Goal: Task Accomplishment & Management: Use online tool/utility

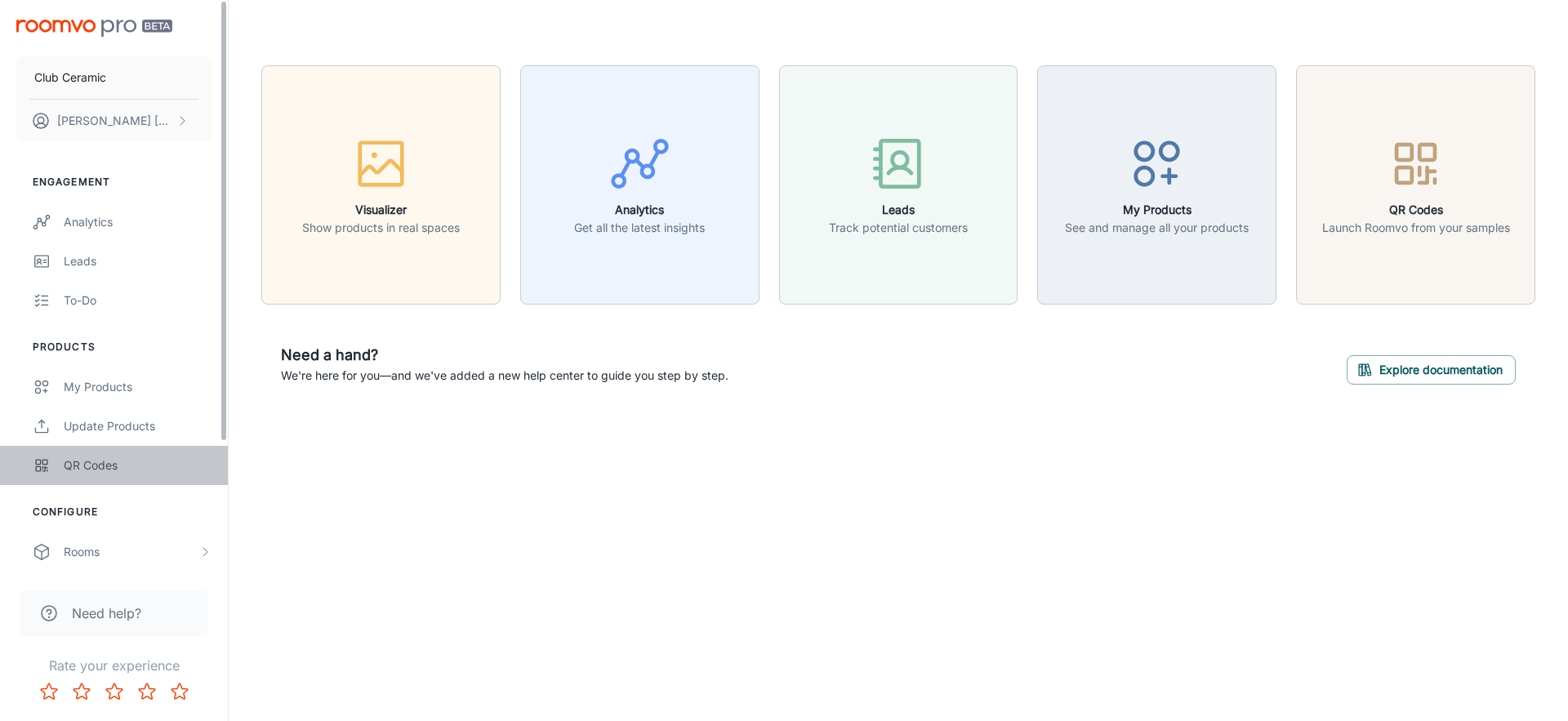
click at [153, 459] on div "QR Codes" at bounding box center [137, 466] width 148 height 18
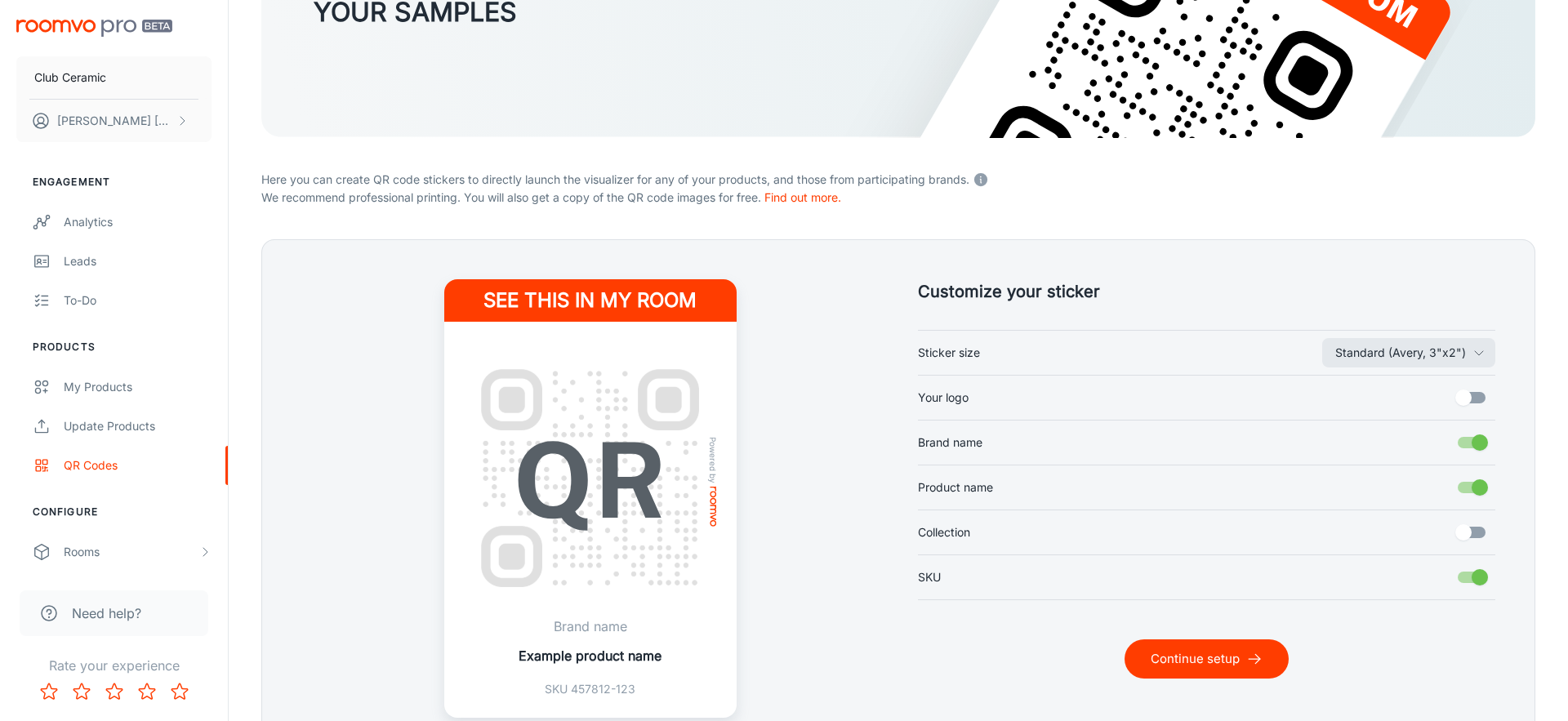
scroll to position [288, 0]
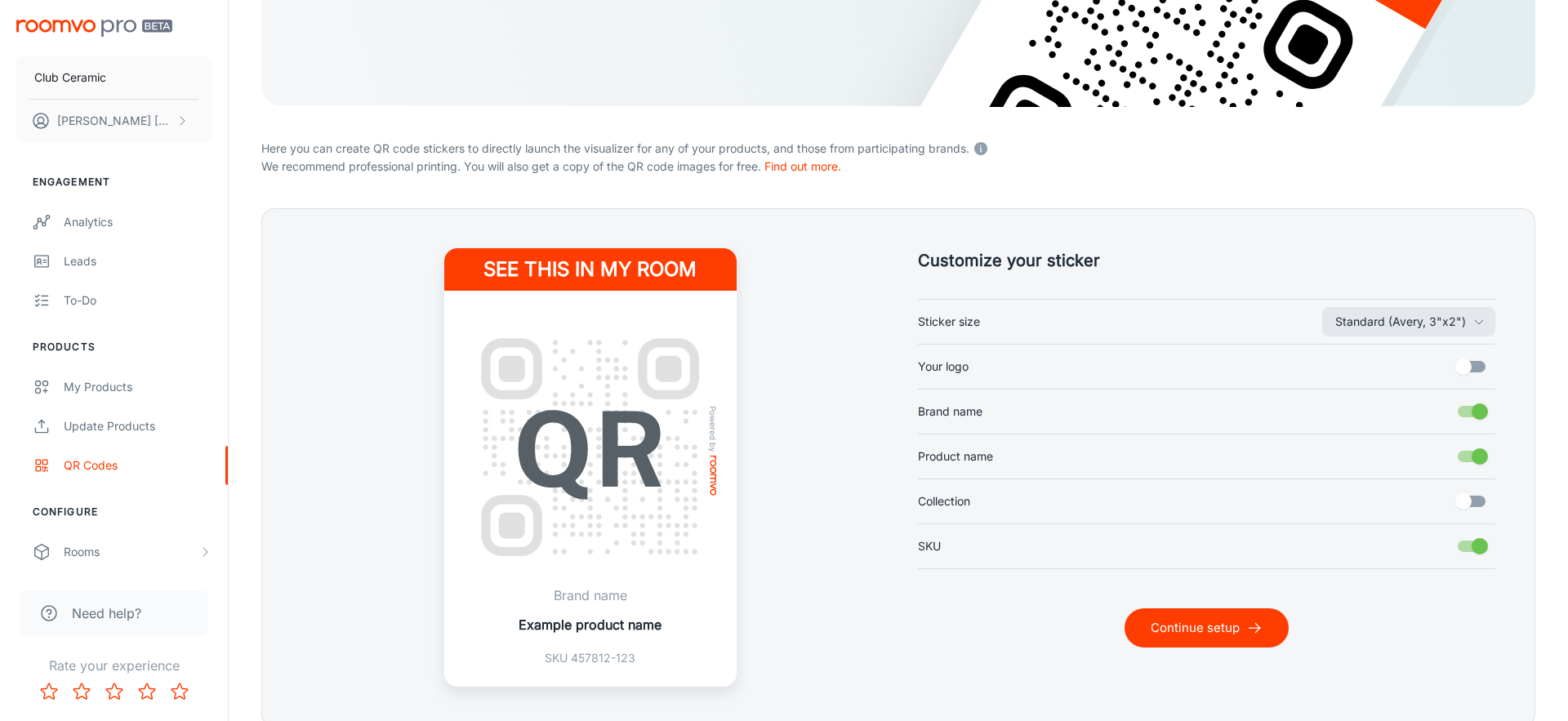
click at [1445, 337] on div "Standard ([PERSON_NAME], 3"x2") Sticker size Your logo Brand name Product name …" at bounding box center [1207, 434] width 578 height 270
click at [1443, 326] on button "Standard (Avery, 3"x2")" at bounding box center [1409, 322] width 173 height 30
click at [1406, 381] on li "Variable height (width 1.5")" at bounding box center [1400, 388] width 192 height 30
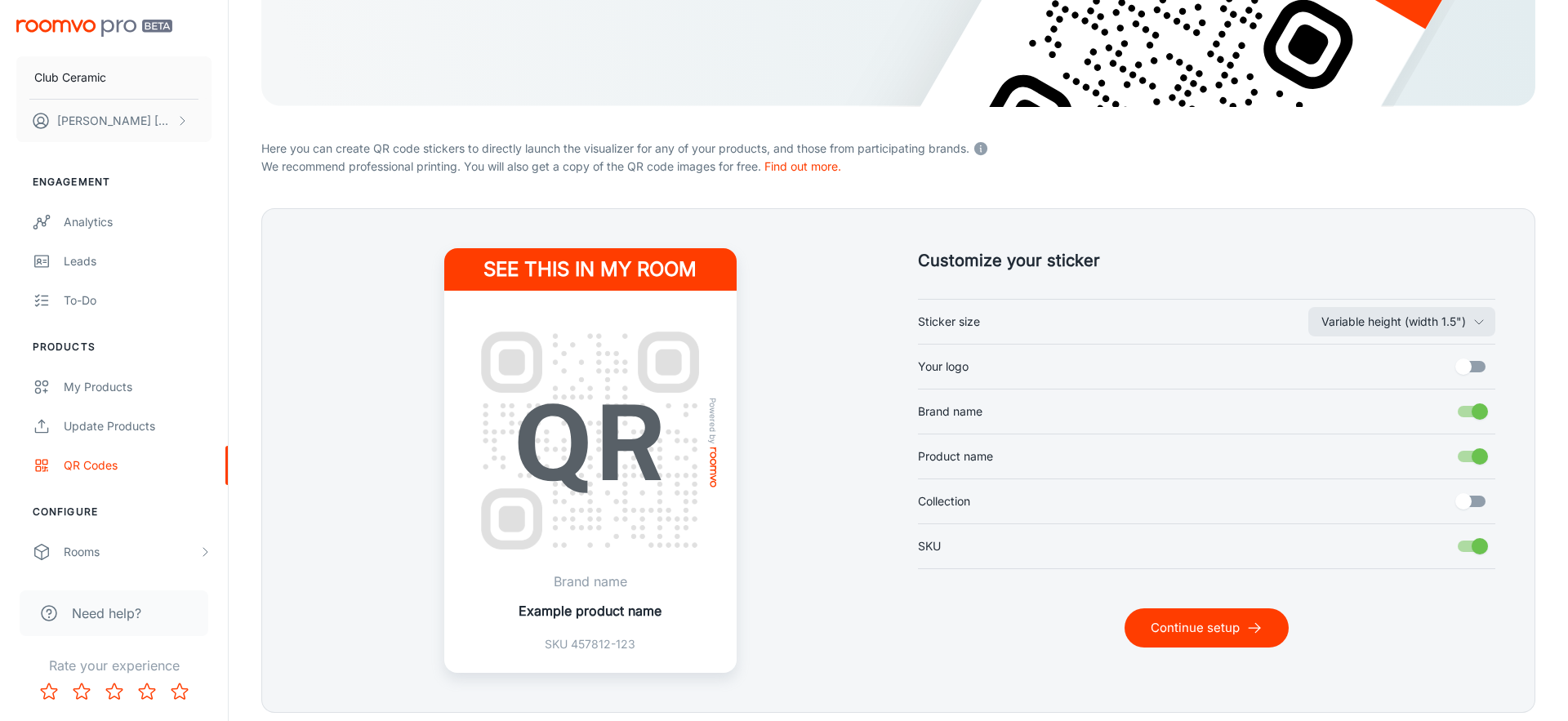
click at [1480, 507] on input "Collection" at bounding box center [1463, 500] width 93 height 31
click at [1477, 506] on input "Collection" at bounding box center [1480, 500] width 93 height 31
checkbox input "false"
click at [1486, 364] on input "Your logo" at bounding box center [1463, 366] width 93 height 31
checkbox input "true"
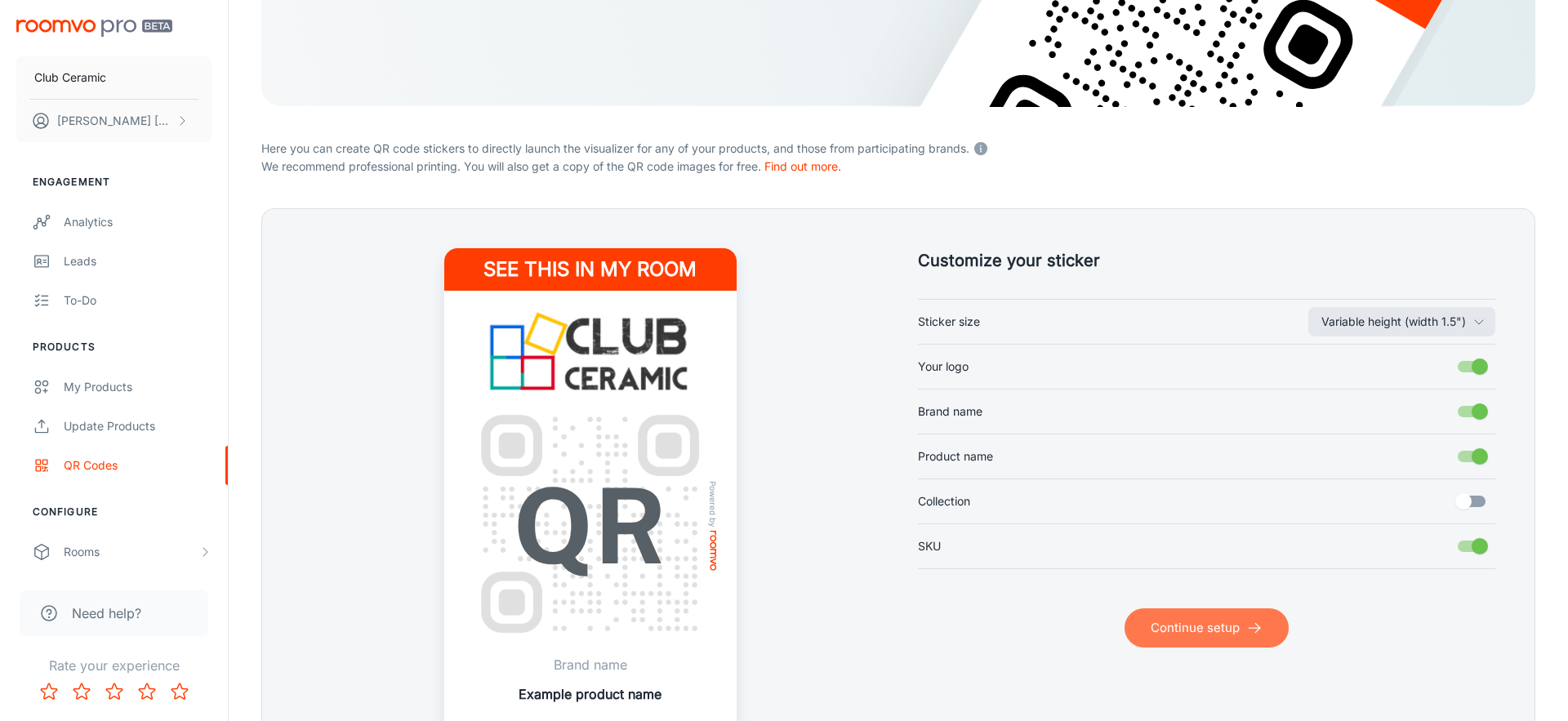
click at [1270, 624] on button "Continue setup" at bounding box center [1207, 627] width 164 height 39
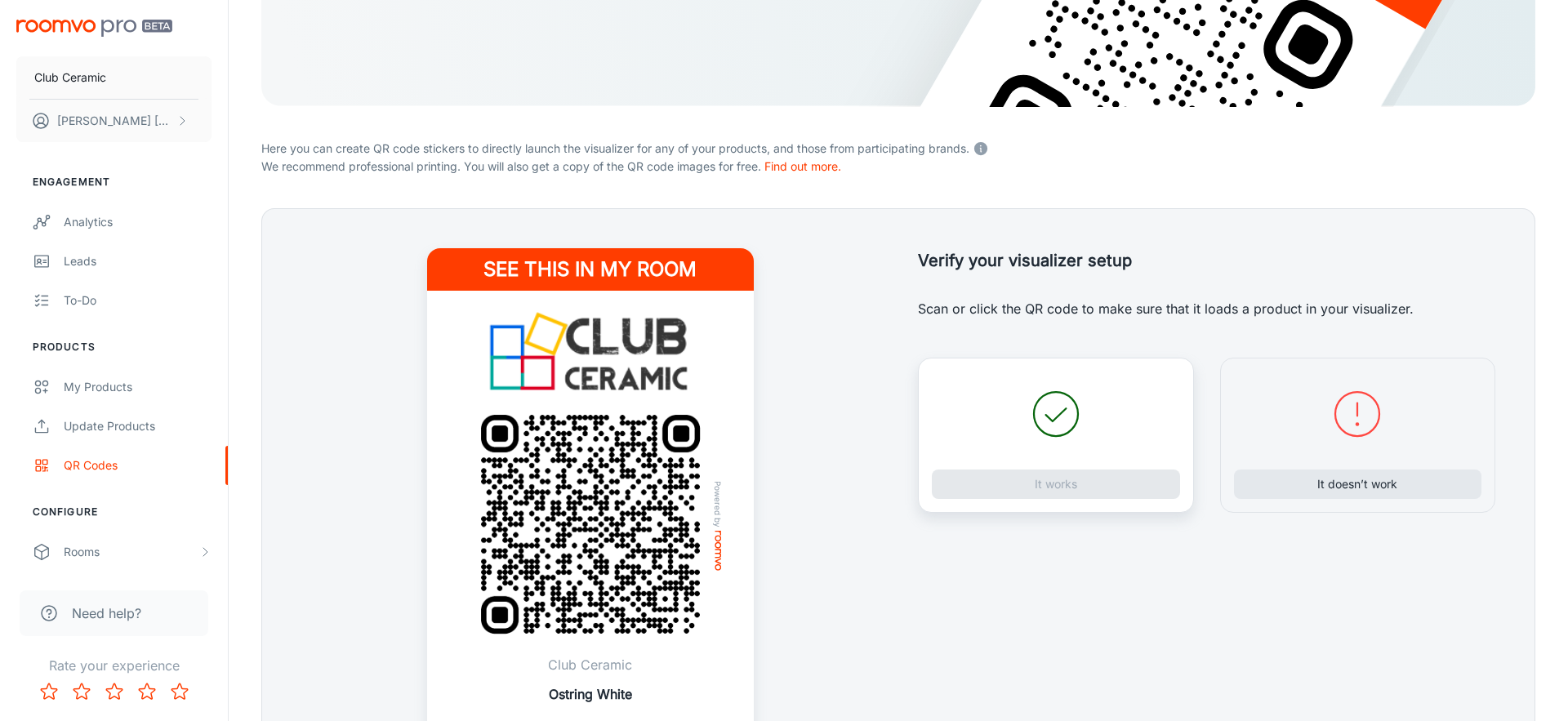
click at [522, 487] on img at bounding box center [590, 524] width 262 height 262
click at [1032, 480] on button "It works" at bounding box center [1056, 485] width 248 height 30
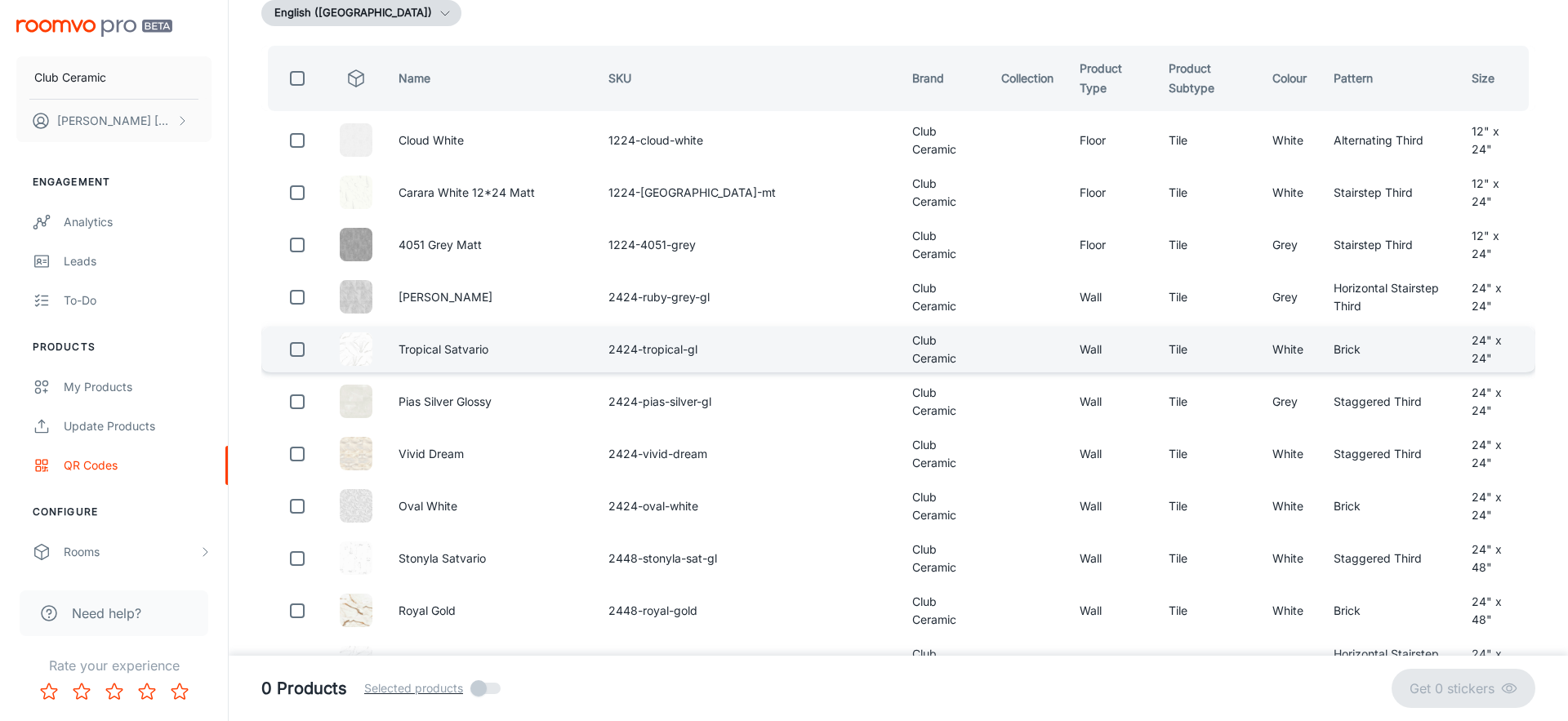
scroll to position [0, 0]
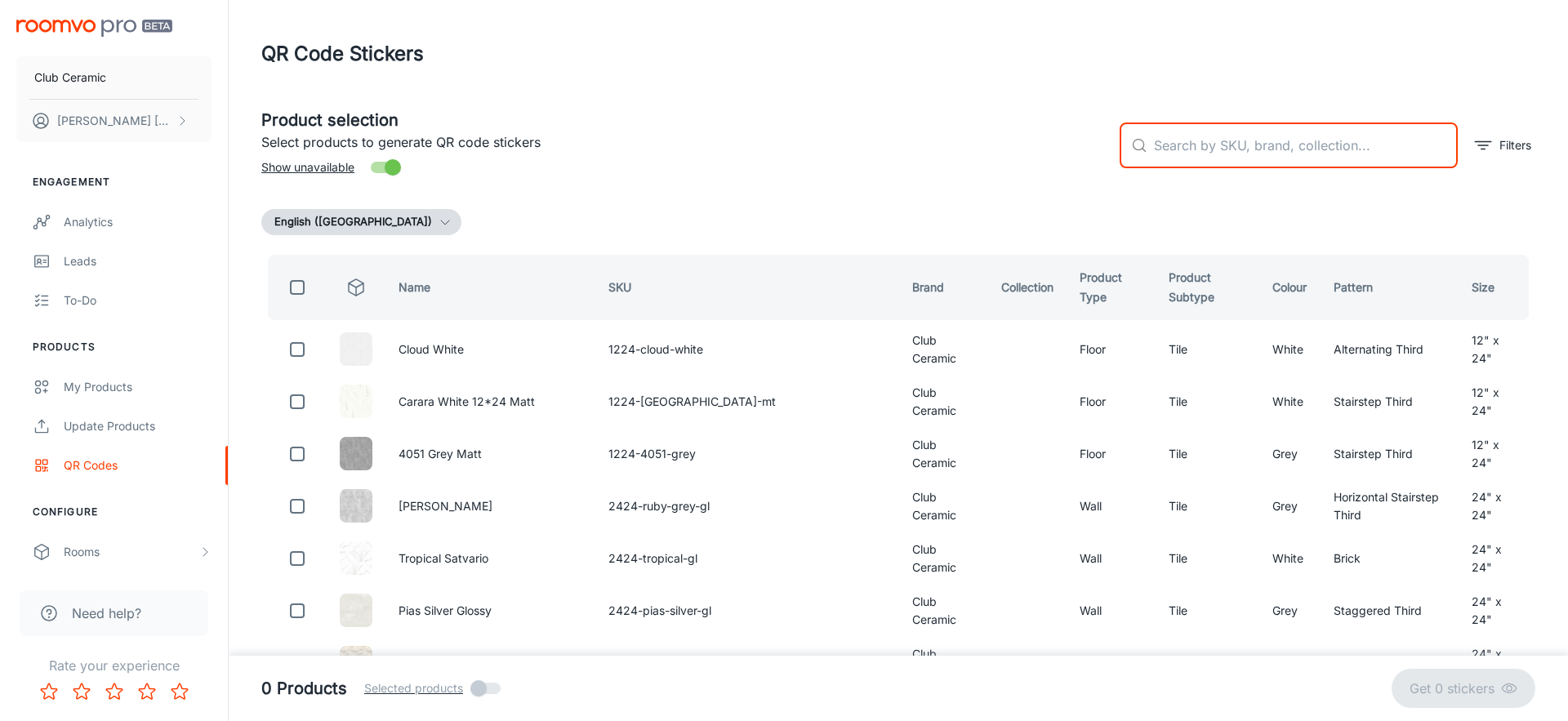
click at [1319, 150] on input "text" at bounding box center [1306, 145] width 304 height 46
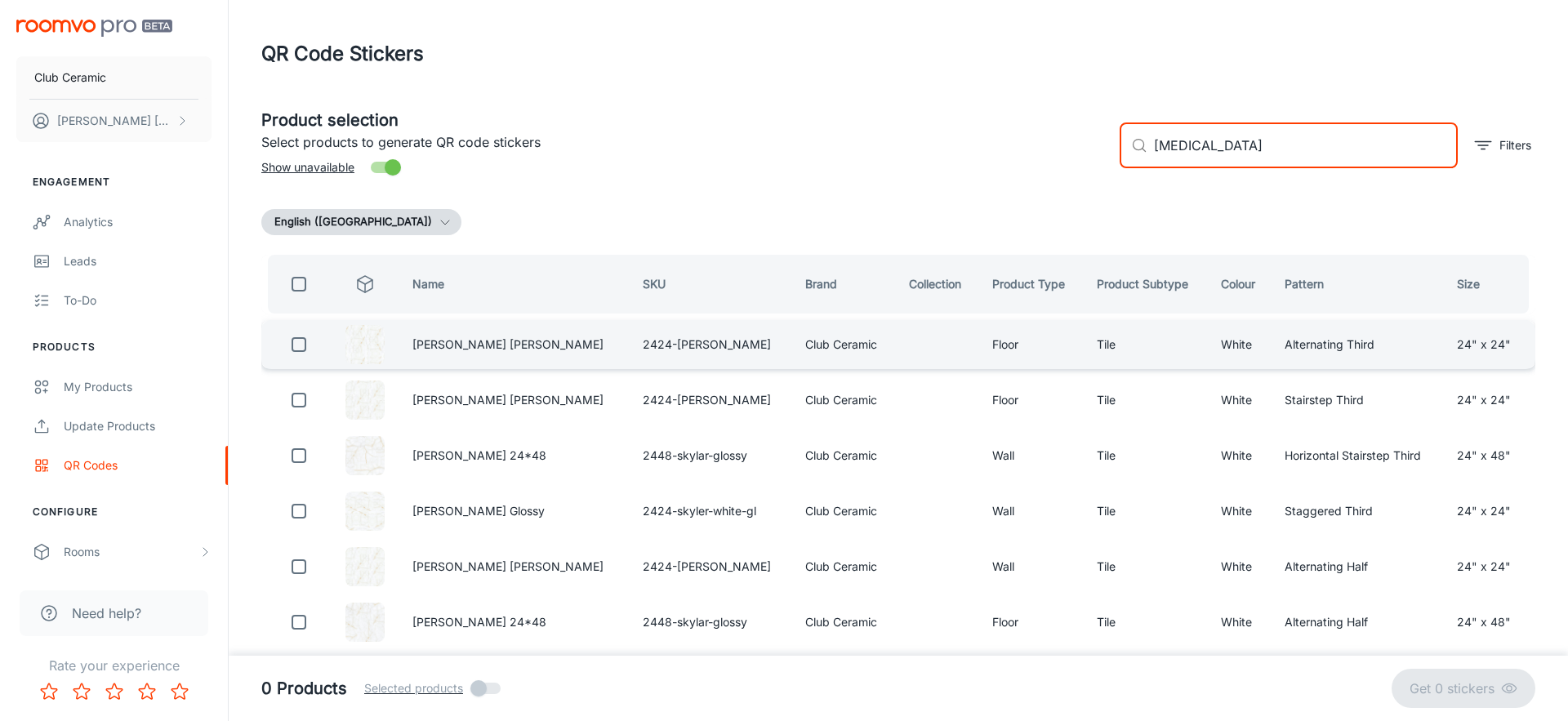
type input "[MEDICAL_DATA]"
click at [302, 339] on input "checkbox" at bounding box center [298, 344] width 32 height 32
checkbox input "true"
drag, startPoint x: 1297, startPoint y: 146, endPoint x: 1147, endPoint y: 156, distance: 150.3
click at [1147, 156] on div "​ [MEDICAL_DATA] ​" at bounding box center [1289, 145] width 338 height 46
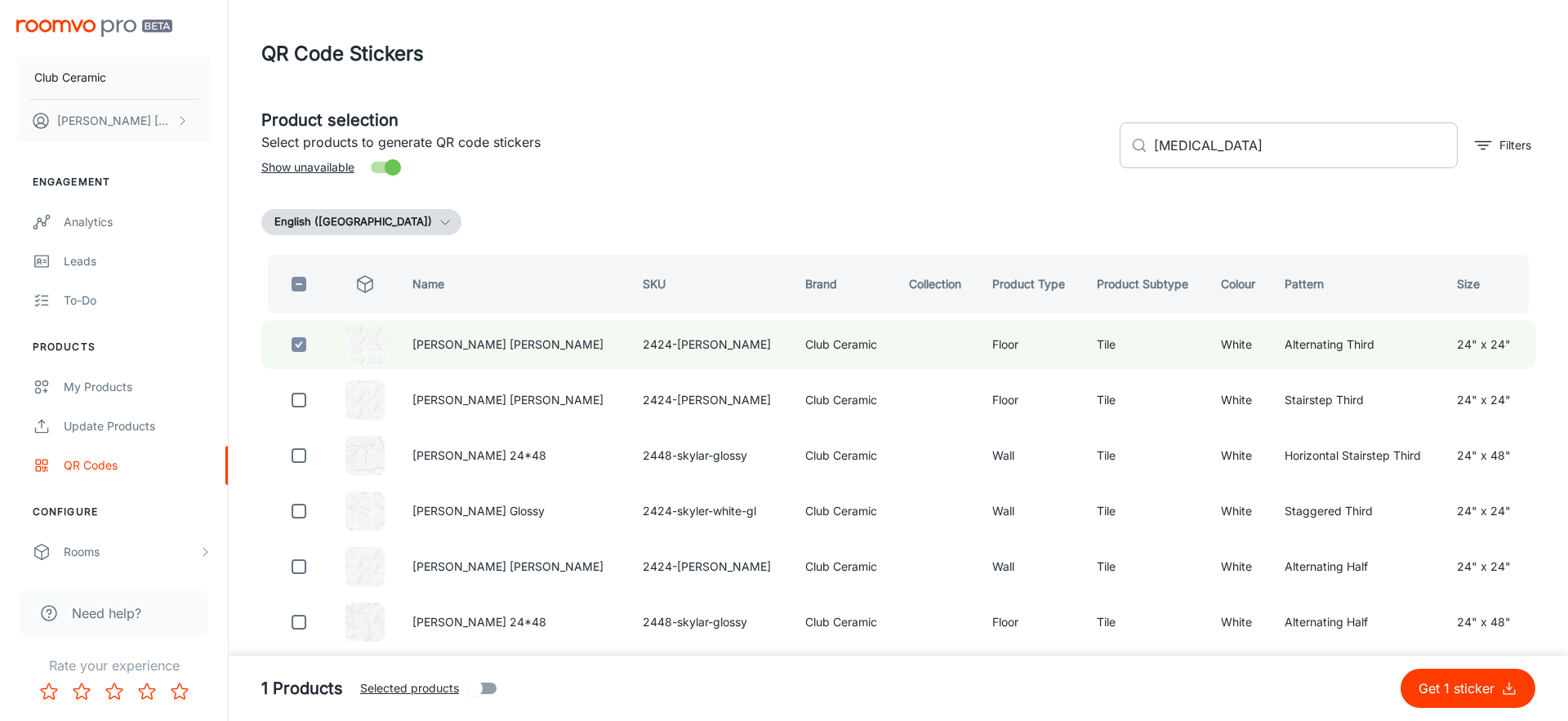
drag, startPoint x: 1195, startPoint y: 143, endPoint x: 1215, endPoint y: 142, distance: 20.0
click at [1214, 142] on div "​ [MEDICAL_DATA] ​" at bounding box center [1289, 145] width 338 height 46
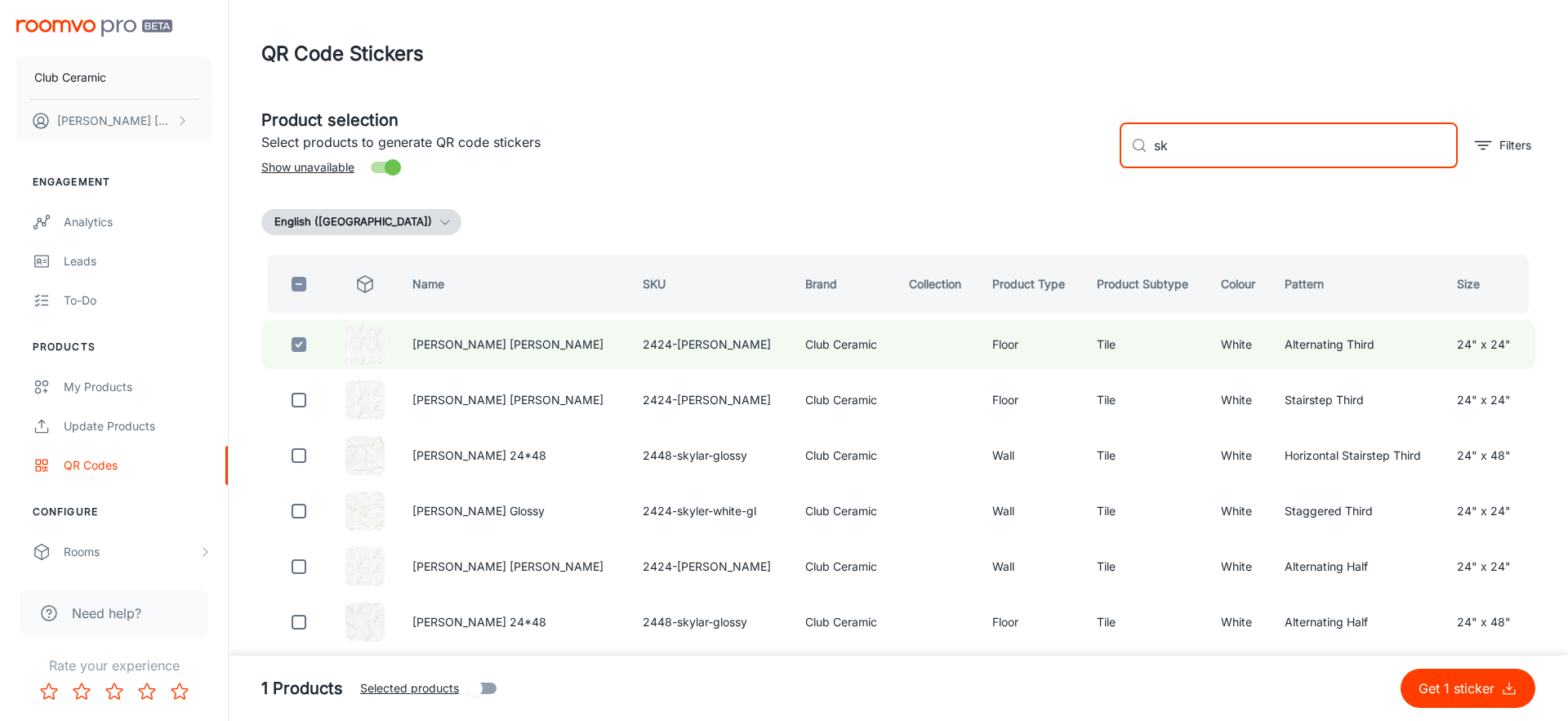
type input "s"
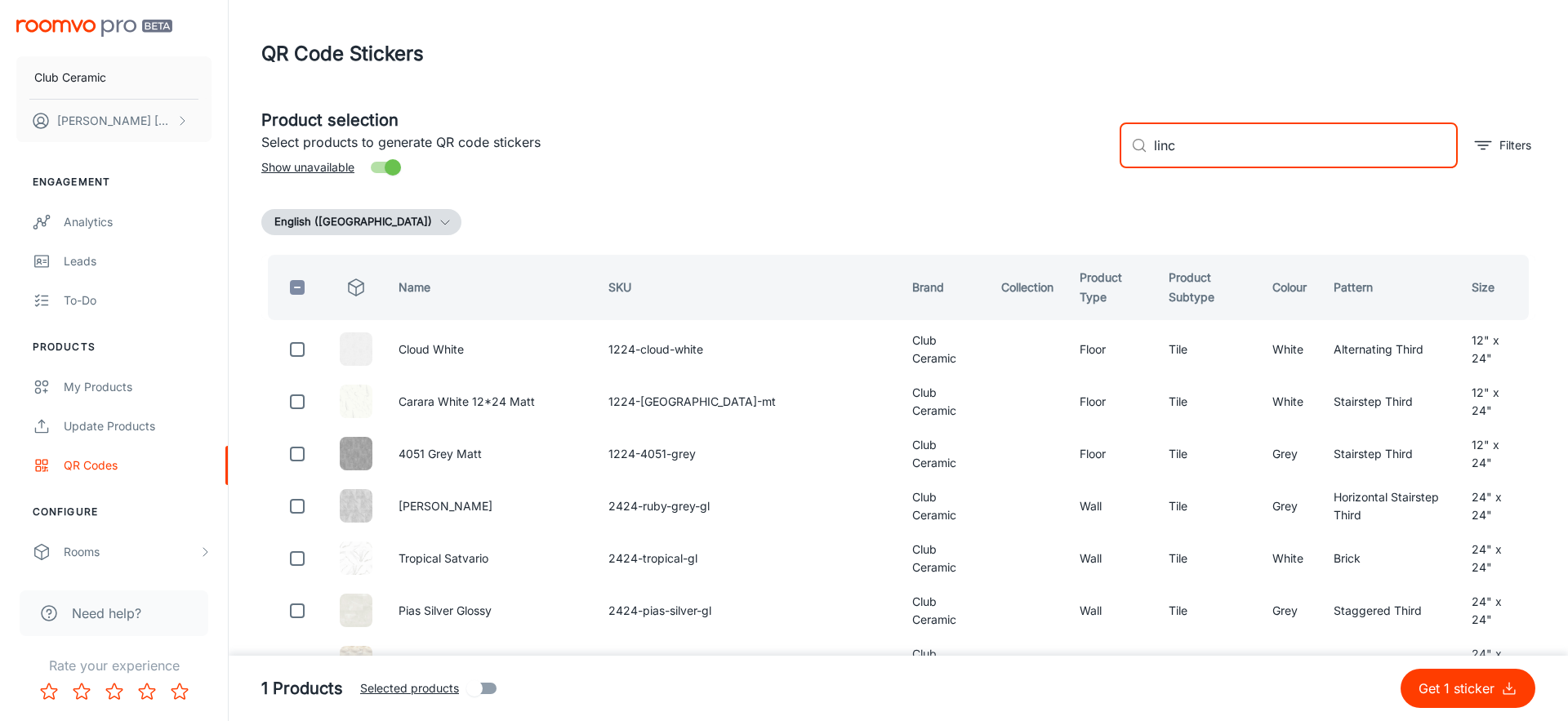
type input "linco"
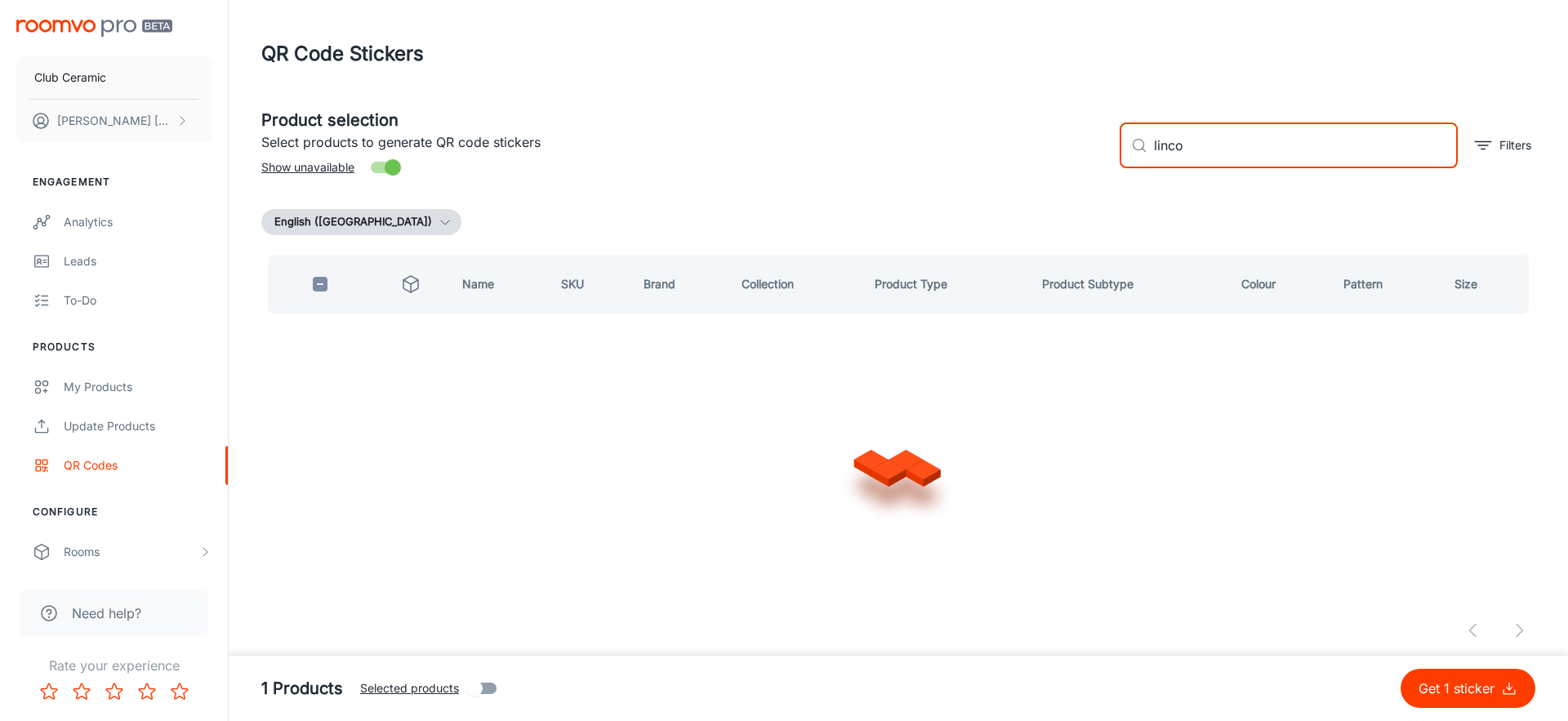
checkbox input "true"
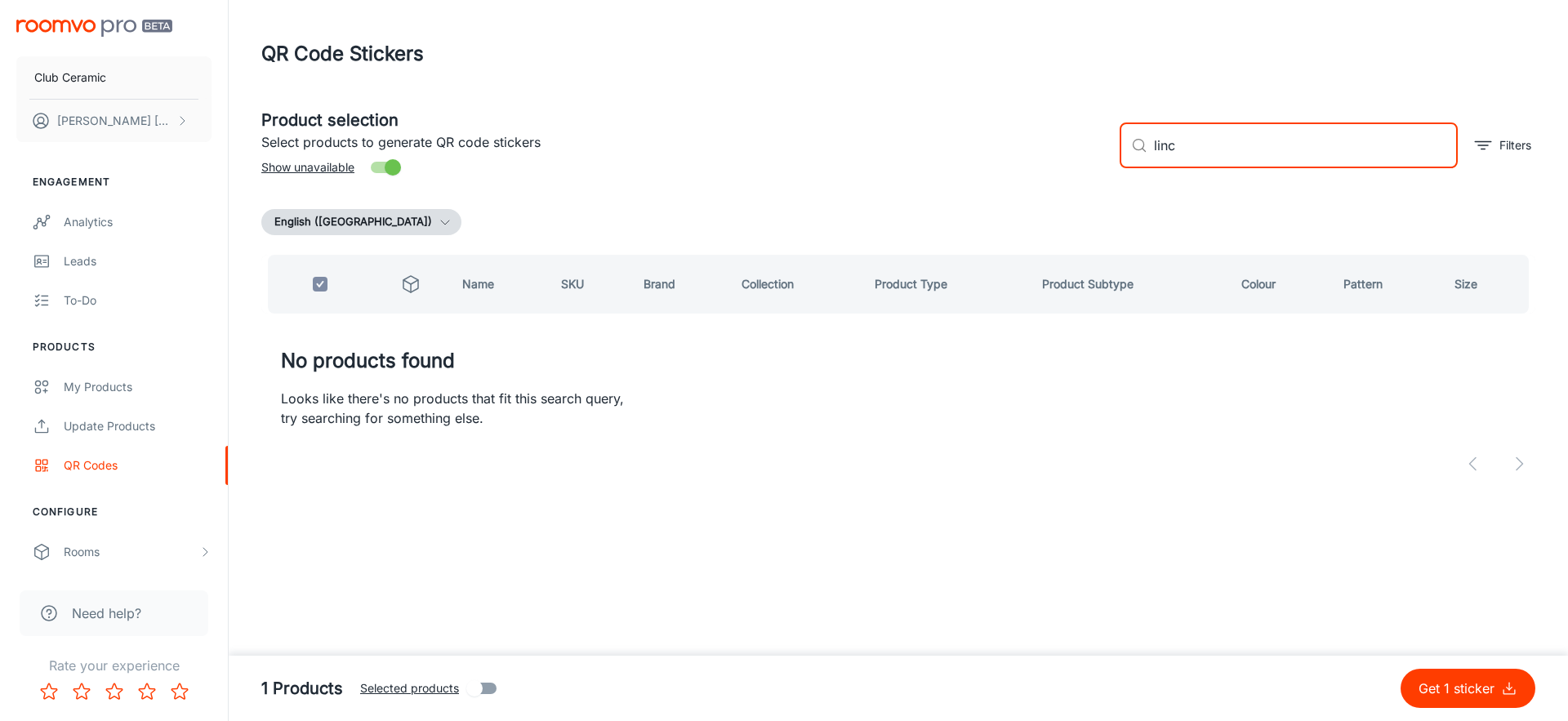
type input "lin"
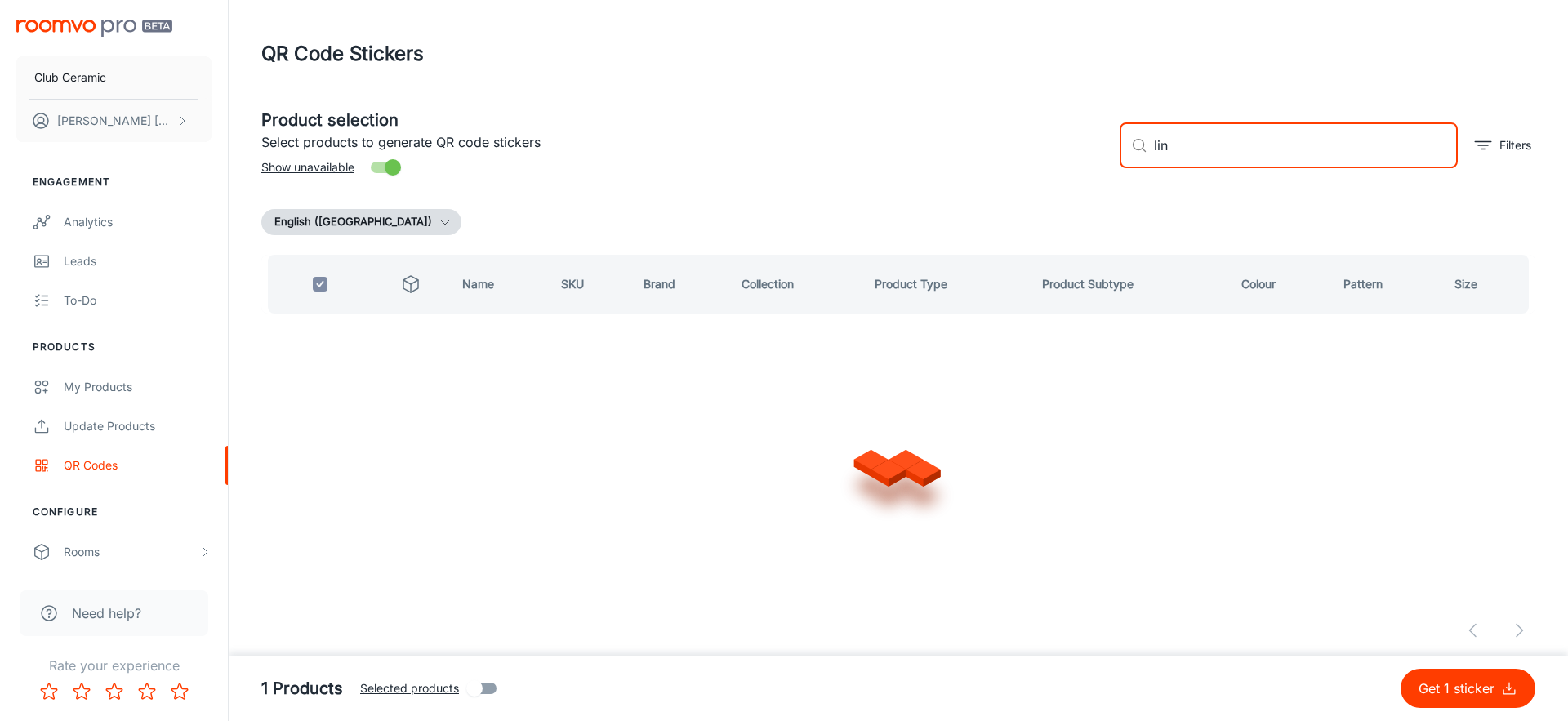
checkbox input "false"
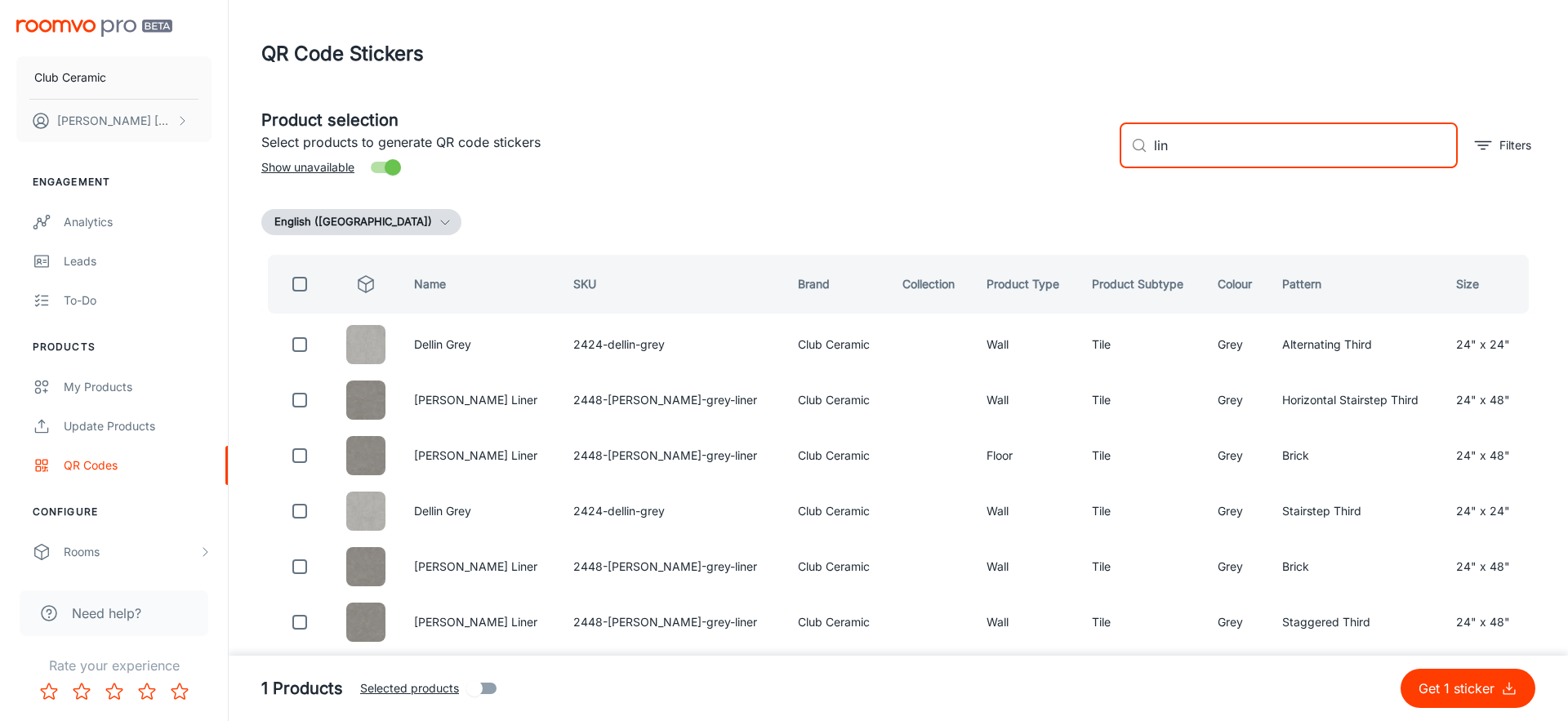
type input "linc"
checkbox input "true"
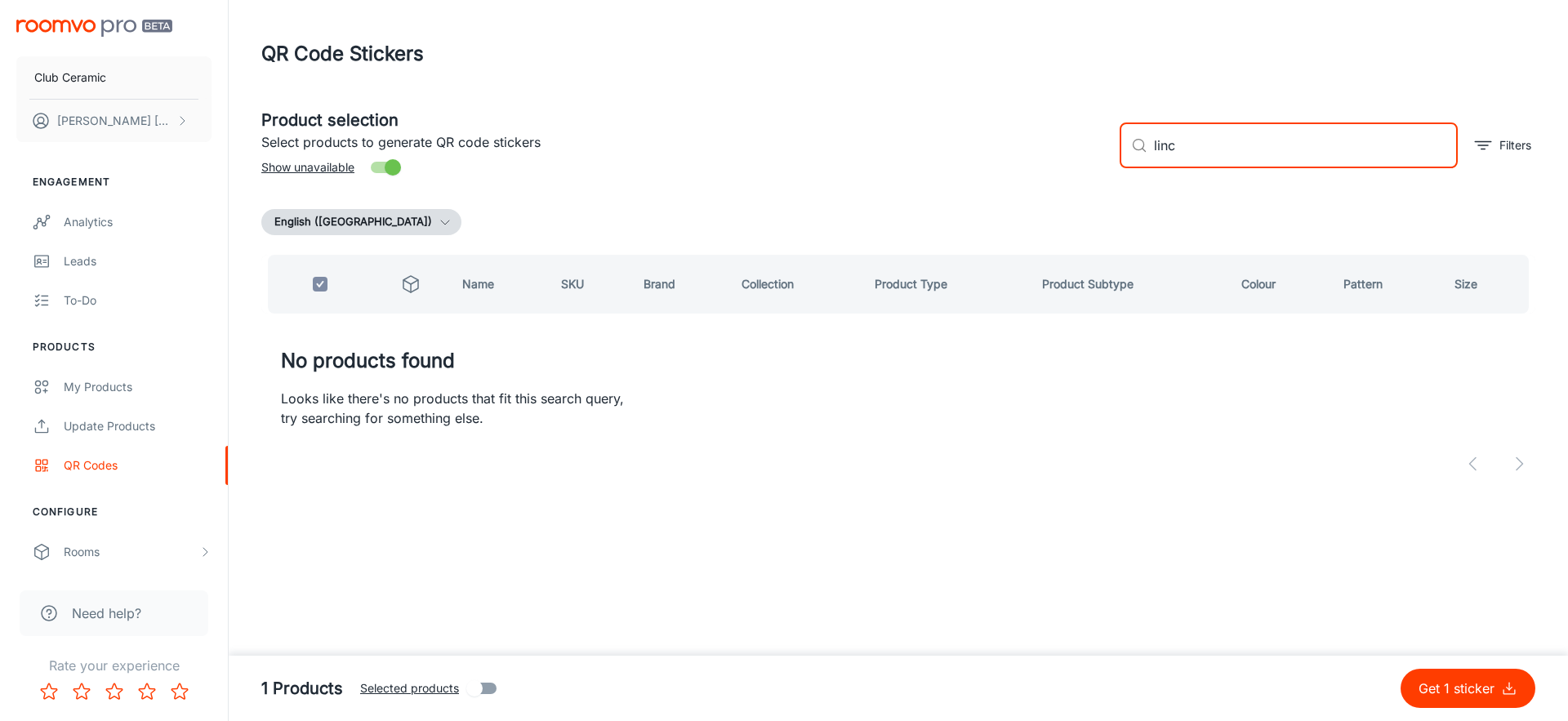
click at [1093, 147] on div "Product selection Select products to generate QR code stickers Show unavailable…" at bounding box center [892, 138] width 1287 height 88
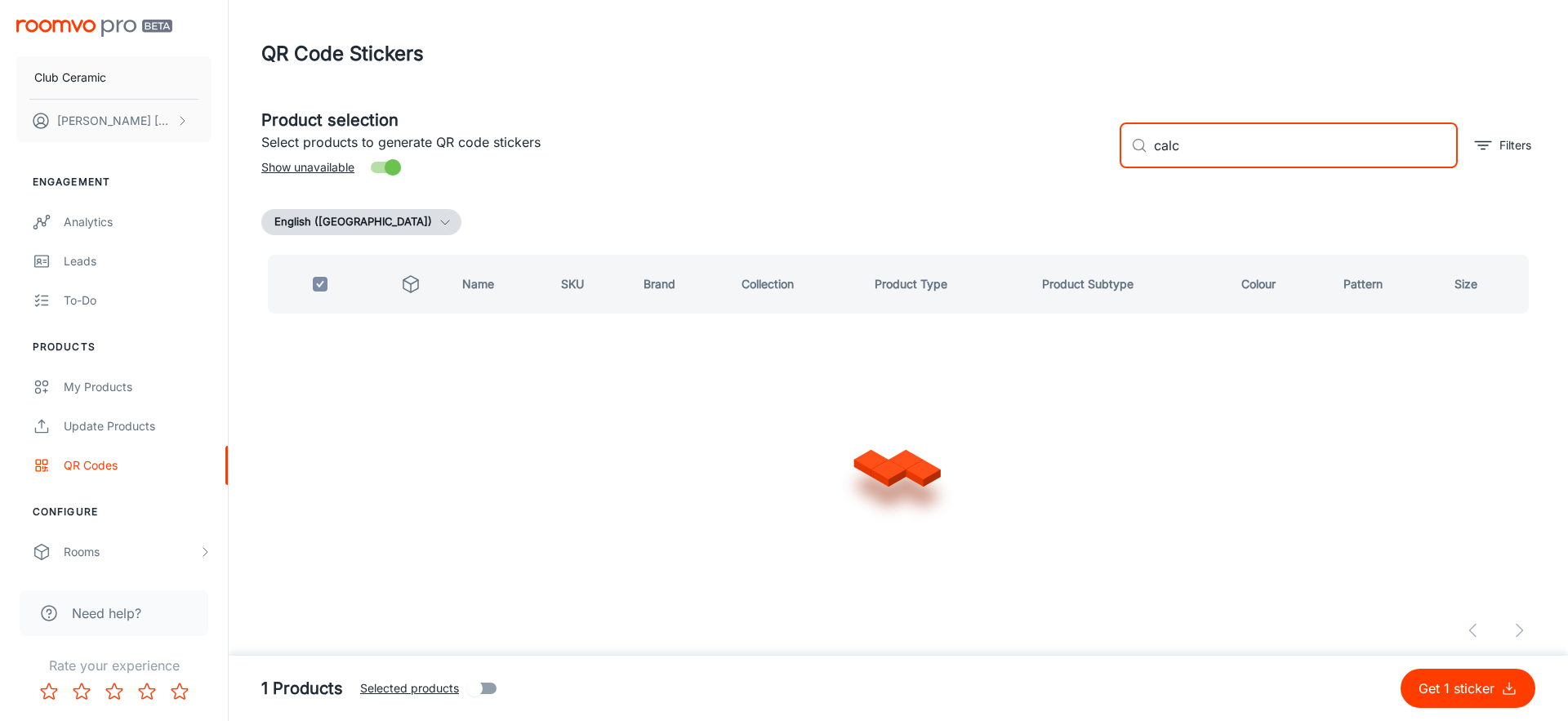
type input "calca"
checkbox input "false"
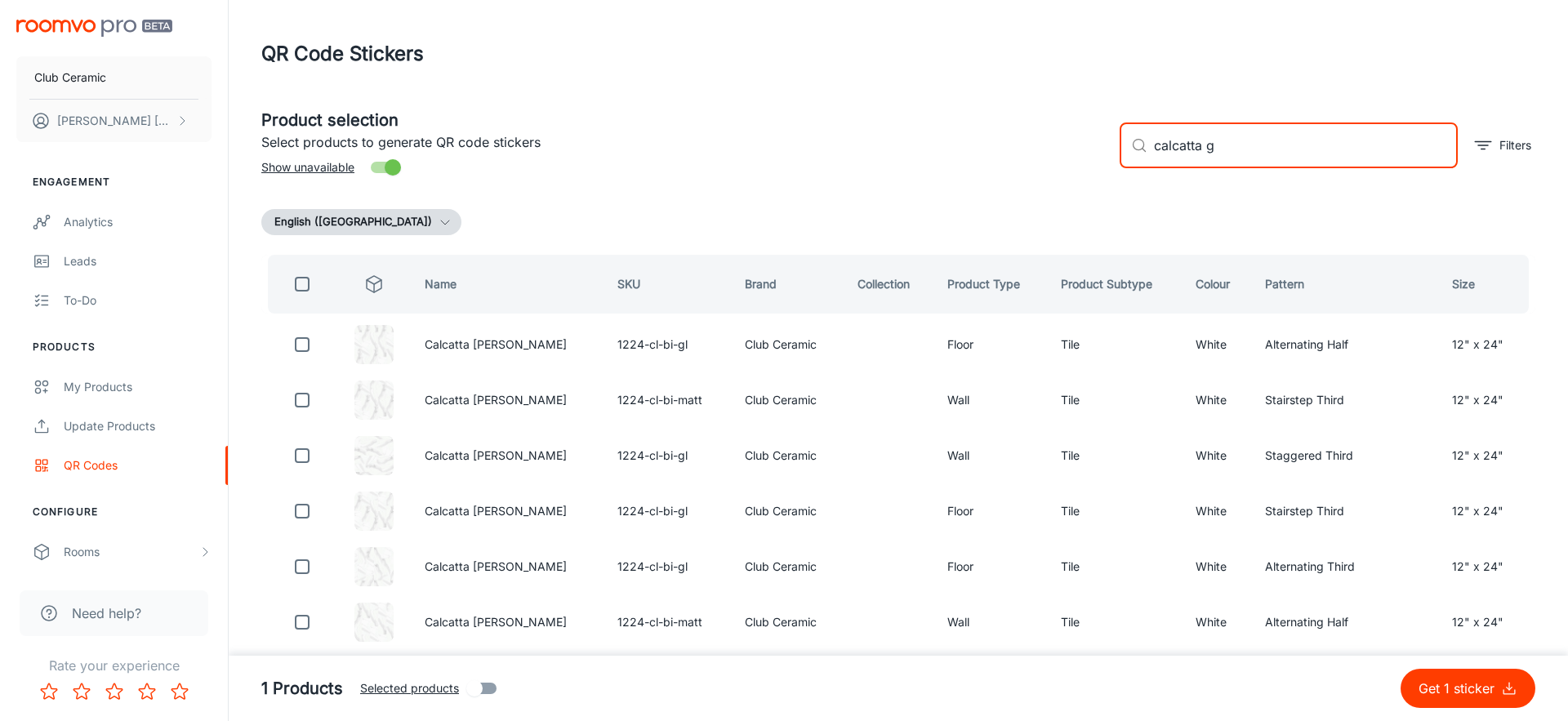
type input "calcatta go"
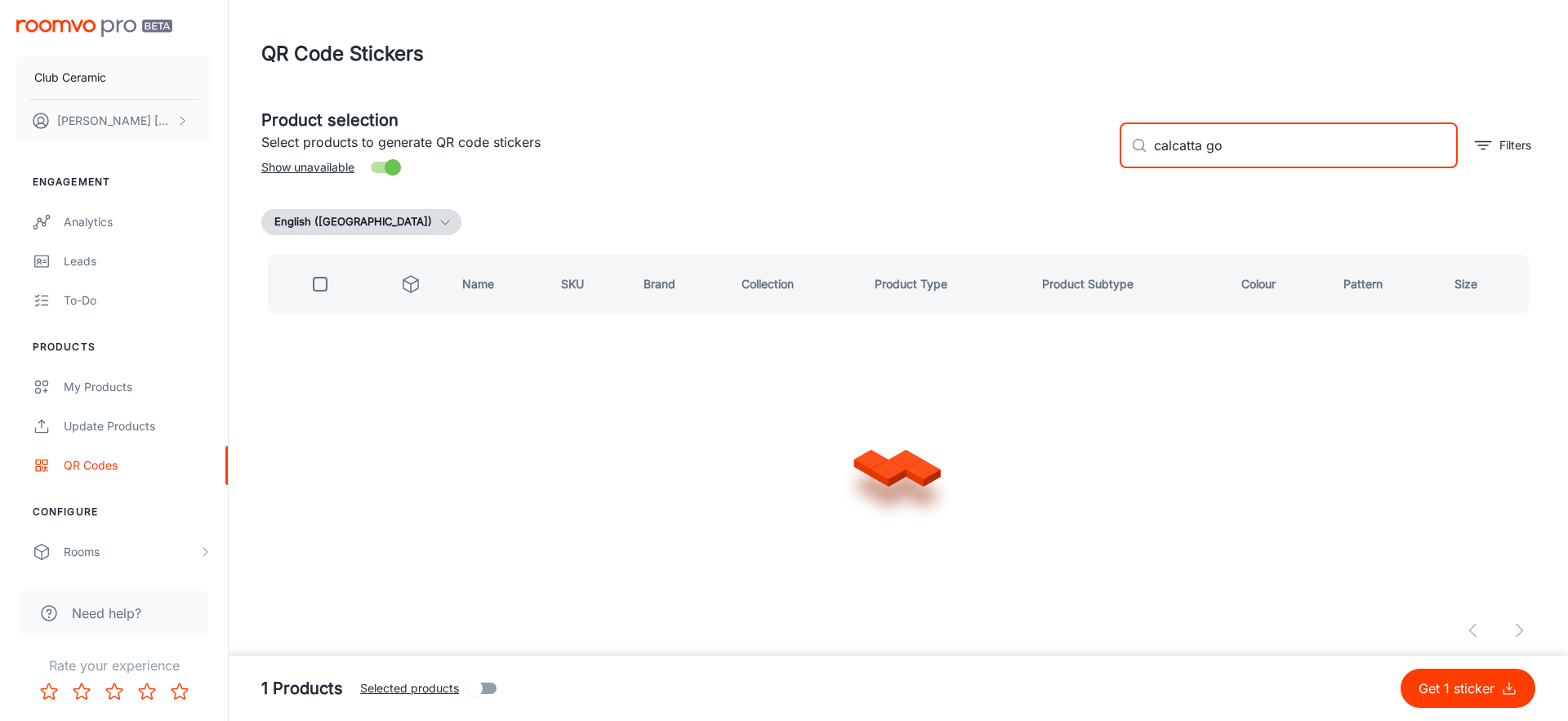
checkbox input "true"
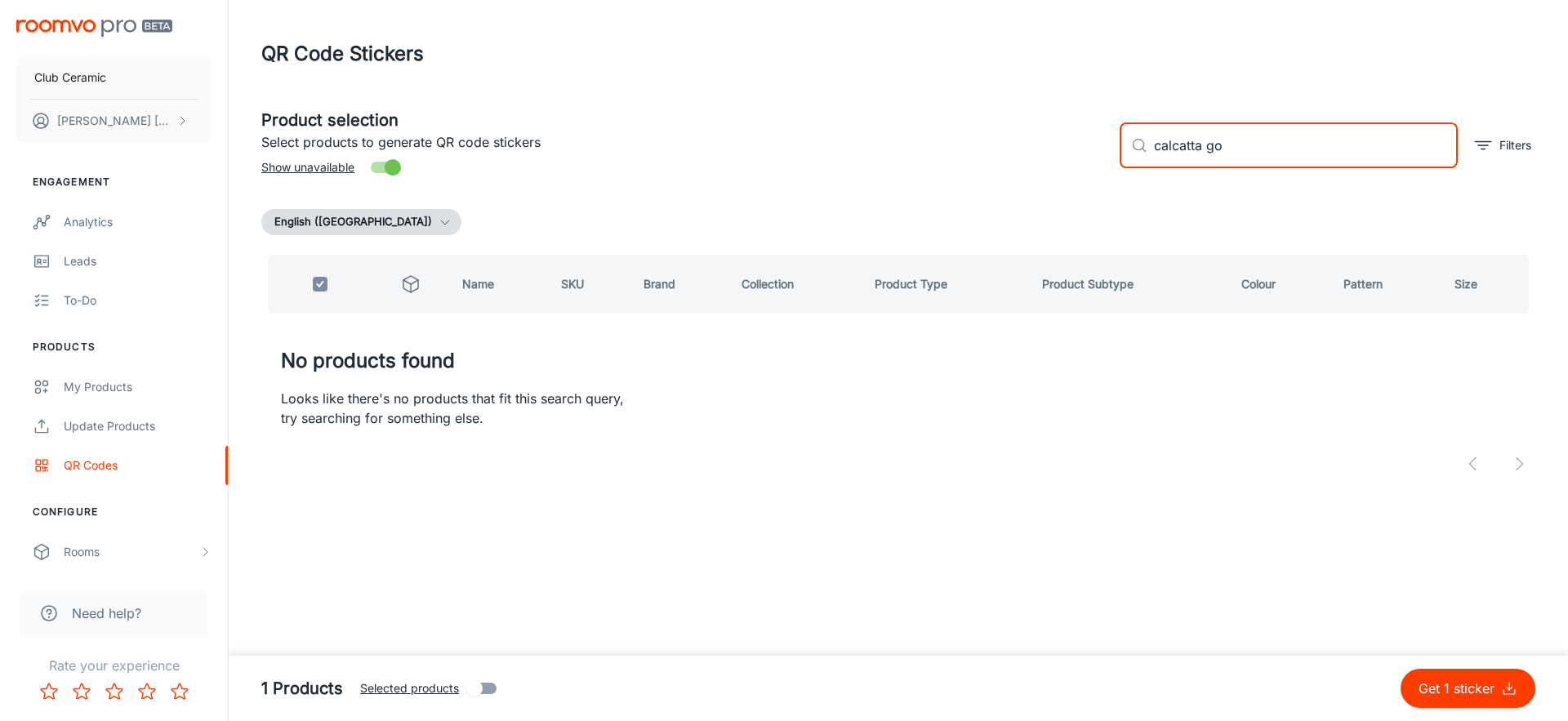
drag, startPoint x: 1214, startPoint y: 136, endPoint x: 1152, endPoint y: 142, distance: 62.3
click at [1152, 142] on div "​ calcatta go ​" at bounding box center [1289, 145] width 338 height 46
drag, startPoint x: 1175, startPoint y: 144, endPoint x: 1244, endPoint y: 146, distance: 69.0
click at [1240, 146] on input "calcatta go" at bounding box center [1306, 145] width 304 height 46
drag, startPoint x: 1244, startPoint y: 146, endPoint x: 1087, endPoint y: 141, distance: 157.1
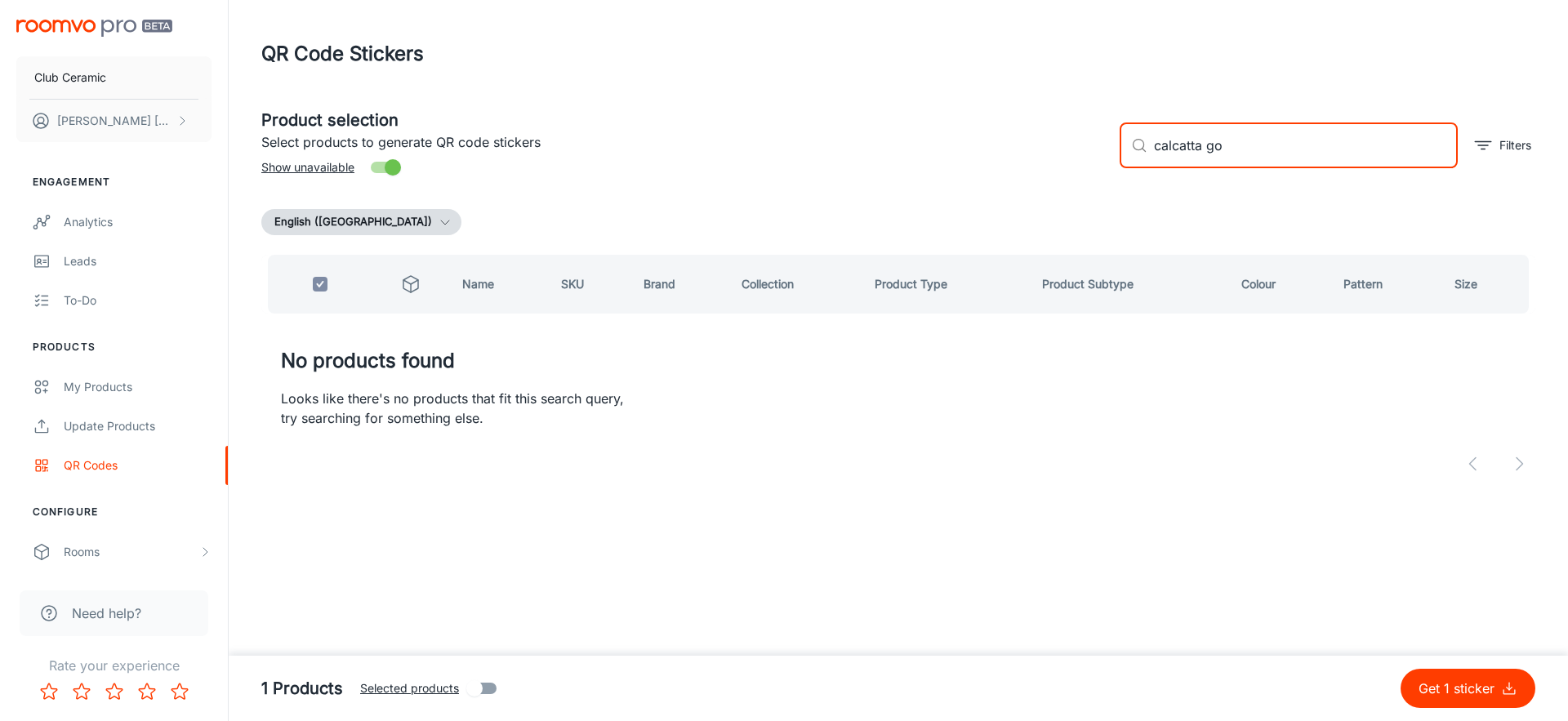
click at [1087, 141] on div "Product selection Select products to generate QR code stickers Show unavailable…" at bounding box center [892, 138] width 1287 height 88
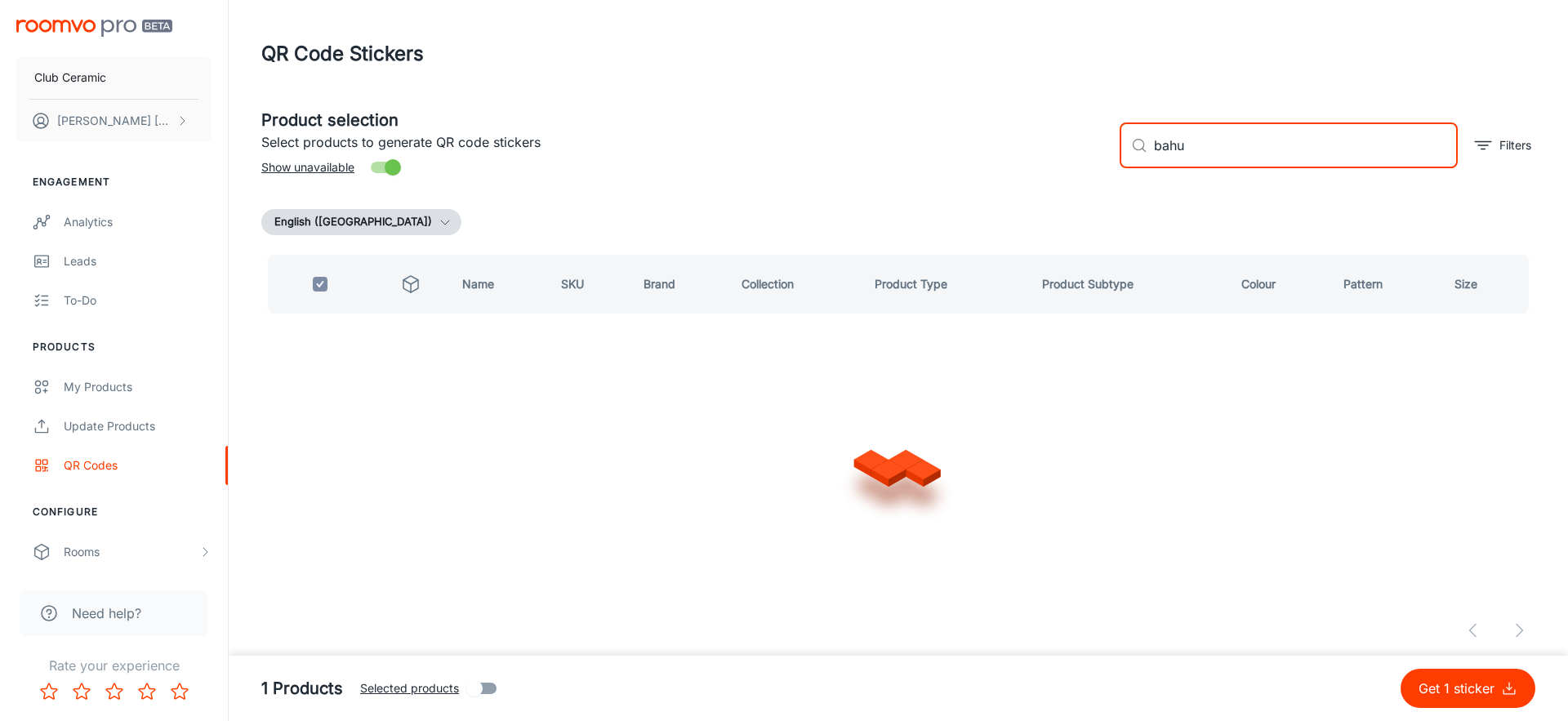
type input "bah"
checkbox input "false"
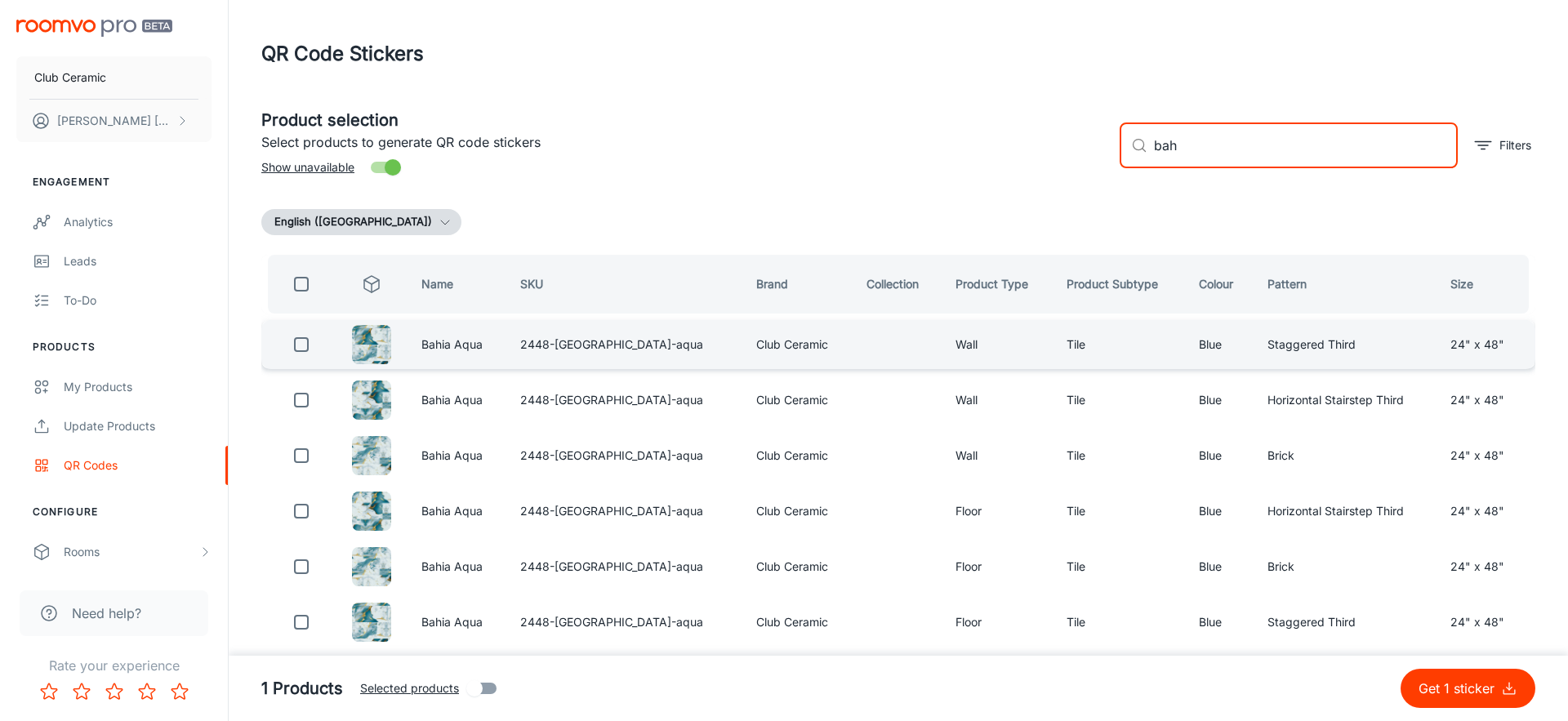
type input "bah"
click at [310, 344] on input "checkbox" at bounding box center [301, 344] width 32 height 32
checkbox input "true"
drag, startPoint x: 1250, startPoint y: 150, endPoint x: 1147, endPoint y: 150, distance: 103.0
click at [1147, 150] on div "​ bah ​" at bounding box center [1289, 145] width 338 height 46
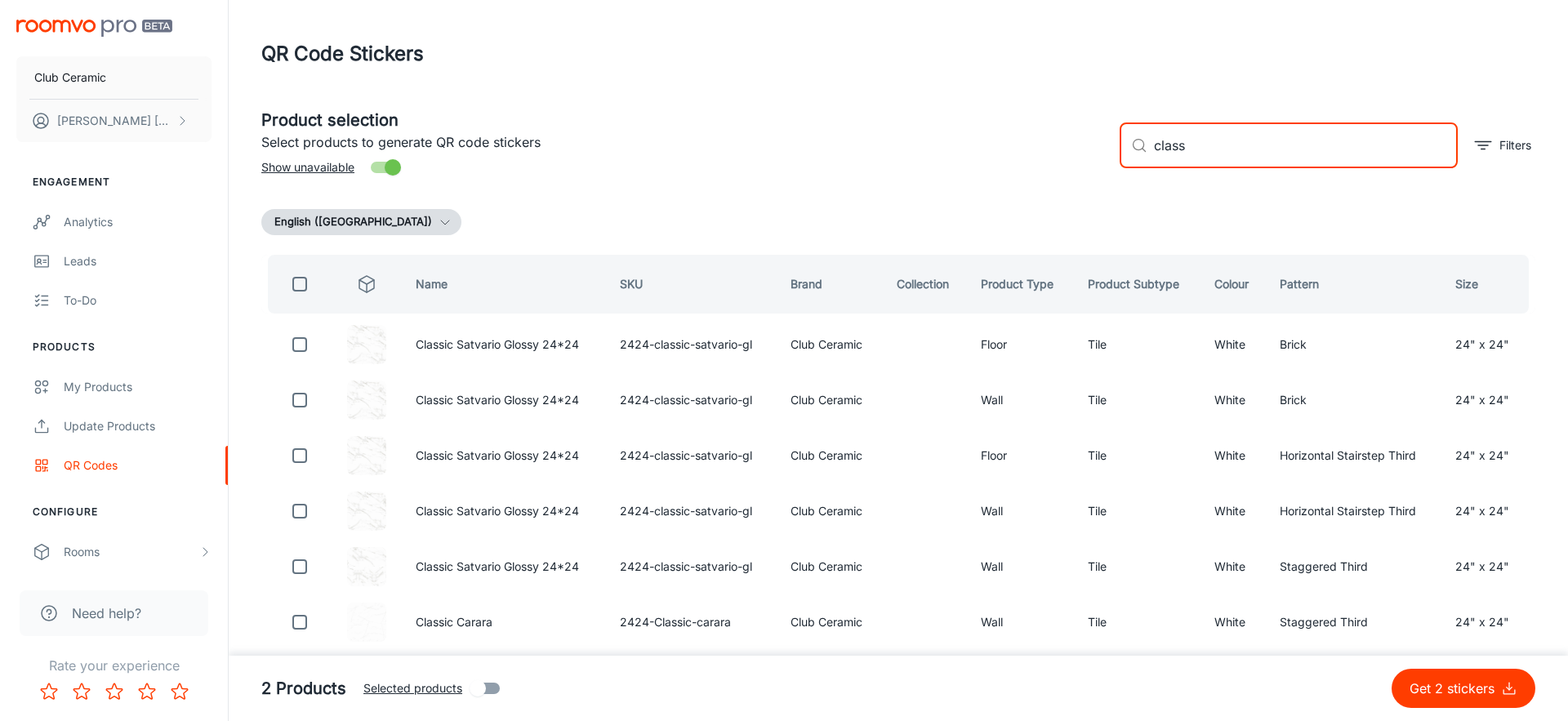
drag, startPoint x: 1278, startPoint y: 135, endPoint x: 1202, endPoint y: 149, distance: 77.3
click at [1202, 149] on input "class" at bounding box center [1306, 145] width 304 height 46
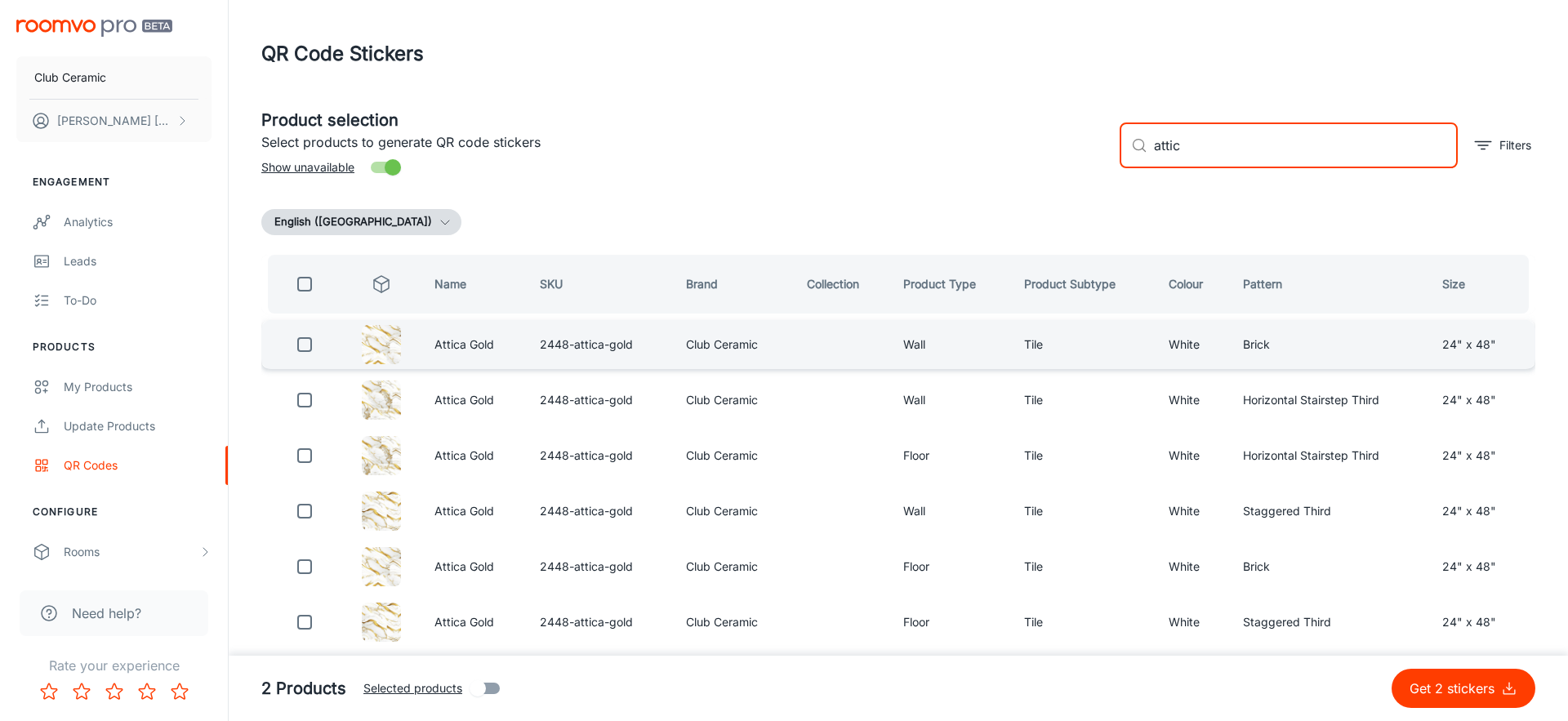
type input "attic"
click at [300, 349] on input "checkbox" at bounding box center [304, 344] width 32 height 32
checkbox input "true"
drag, startPoint x: 1264, startPoint y: 147, endPoint x: 1081, endPoint y: 138, distance: 183.2
click at [1081, 138] on div "Product selection Select products to generate QR code stickers Show unavailable…" at bounding box center [892, 138] width 1287 height 88
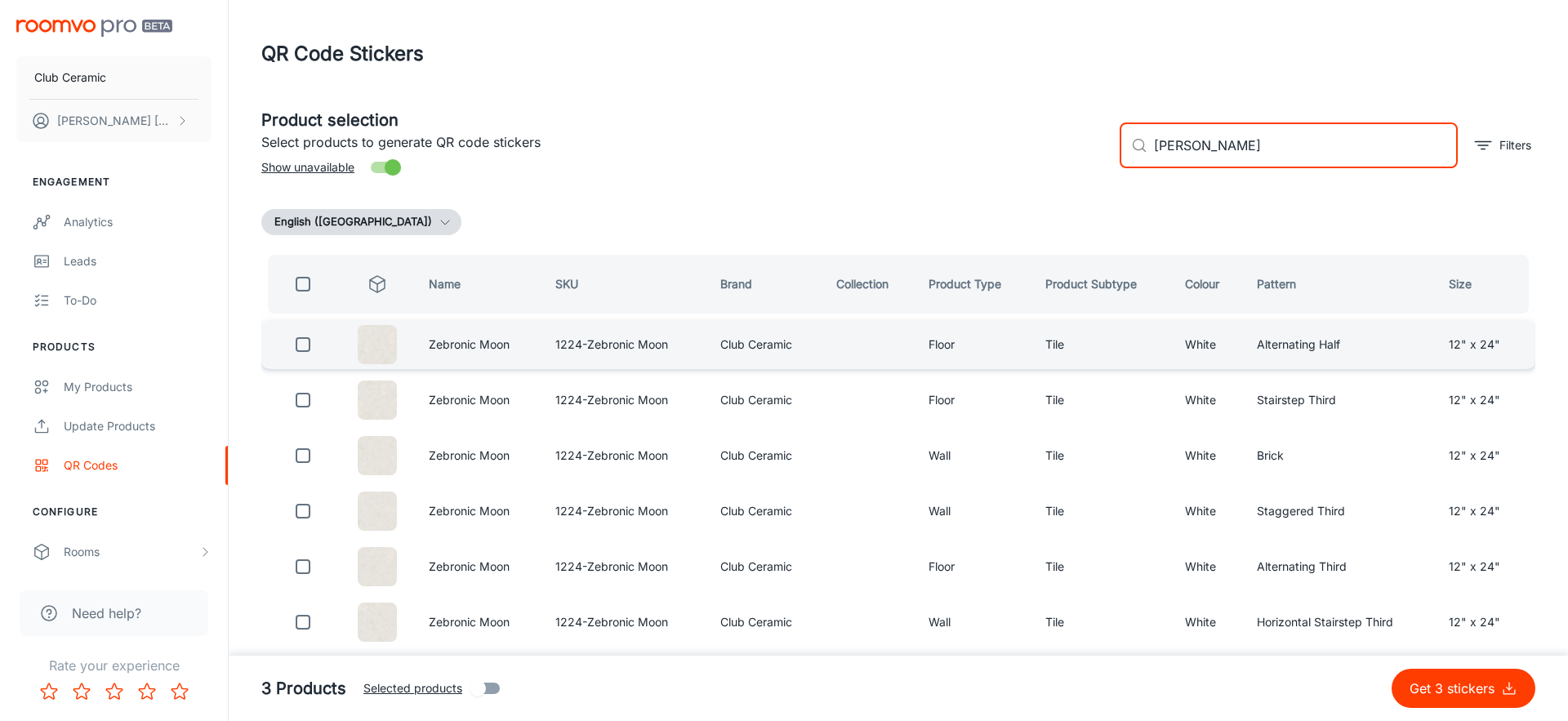
type input "[PERSON_NAME]"
drag, startPoint x: 311, startPoint y: 339, endPoint x: 369, endPoint y: 333, distance: 58.3
click at [312, 340] on input "checkbox" at bounding box center [303, 344] width 32 height 32
checkbox input "true"
drag, startPoint x: 1242, startPoint y: 156, endPoint x: 1146, endPoint y: 138, distance: 97.7
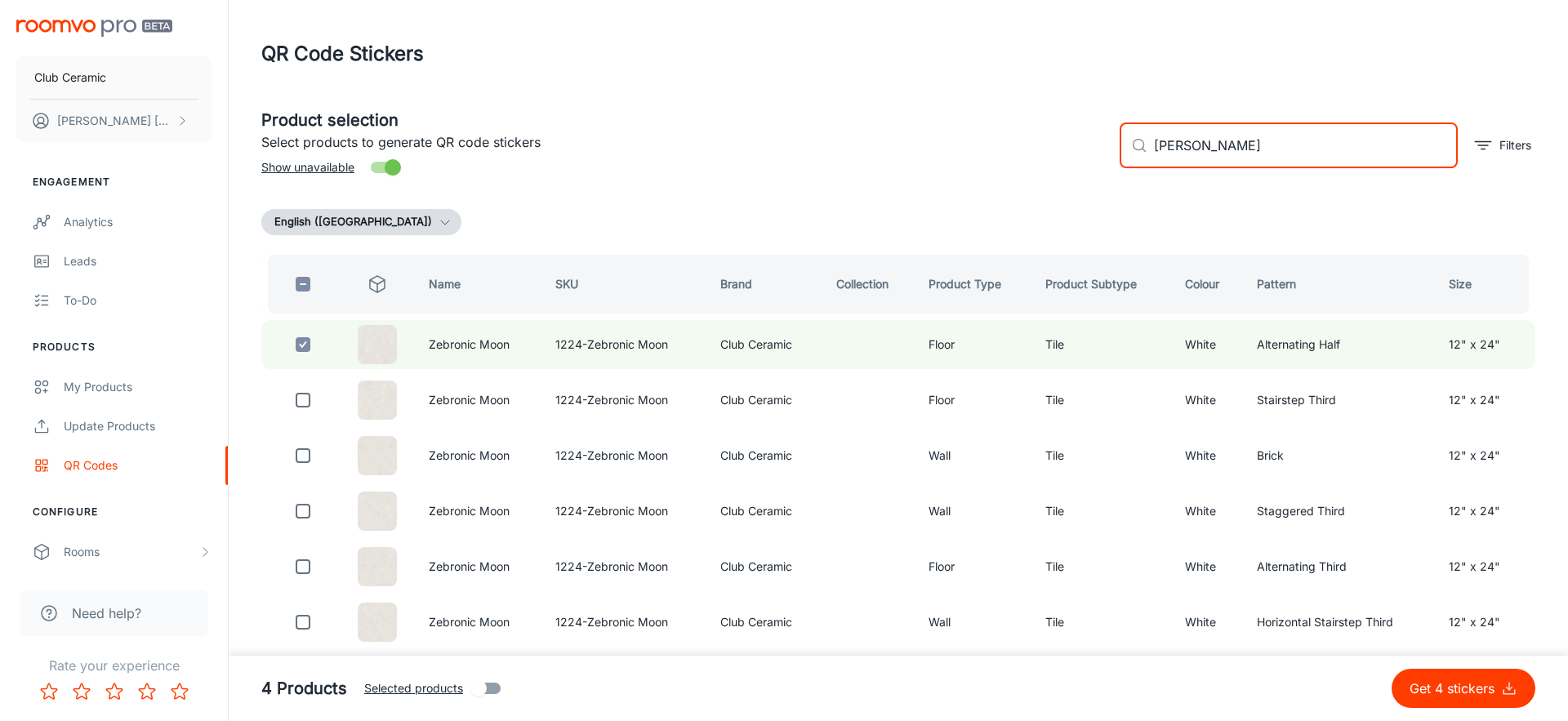
click at [1146, 138] on div "​ [PERSON_NAME] ​" at bounding box center [1289, 145] width 338 height 46
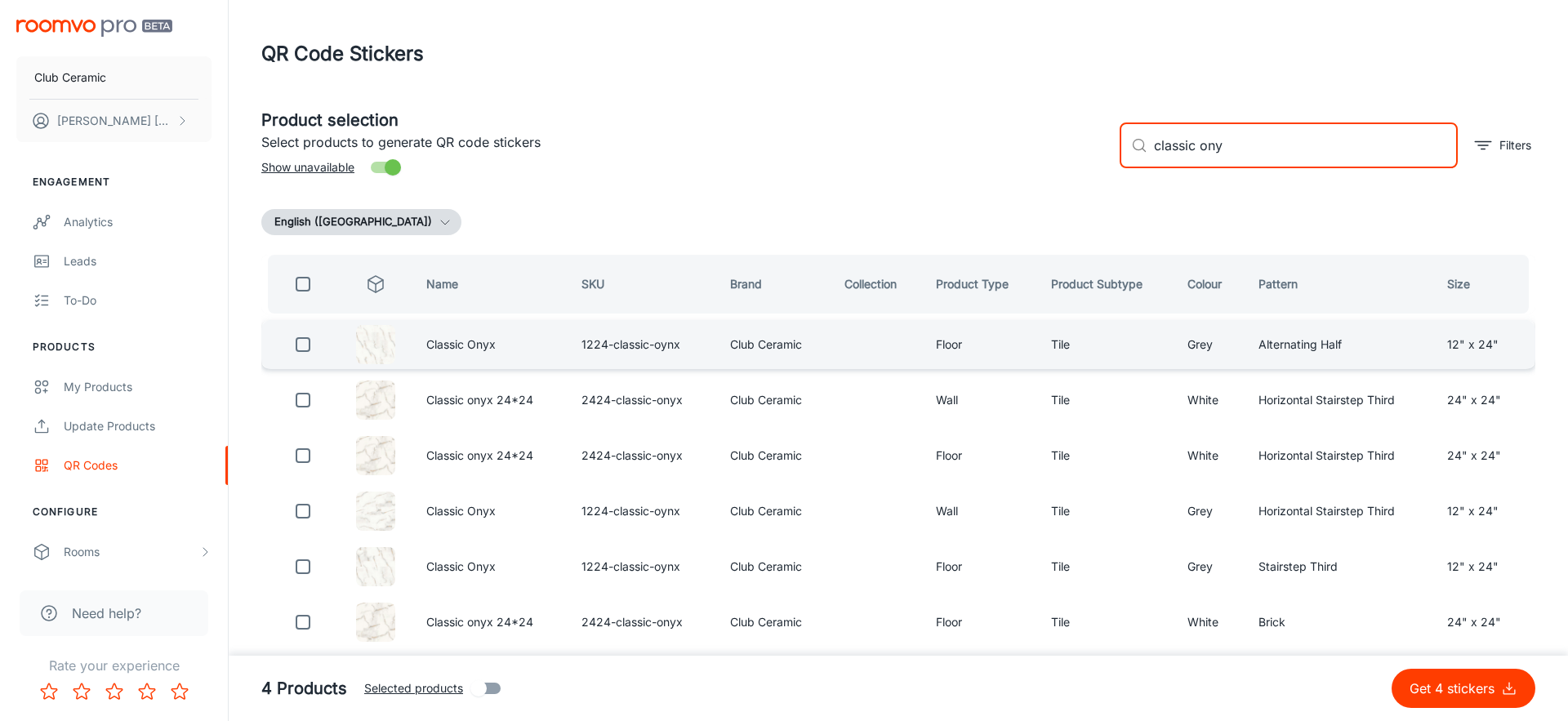
type input "classic ony"
click at [435, 357] on td "Classic Onyx" at bounding box center [490, 345] width 155 height 49
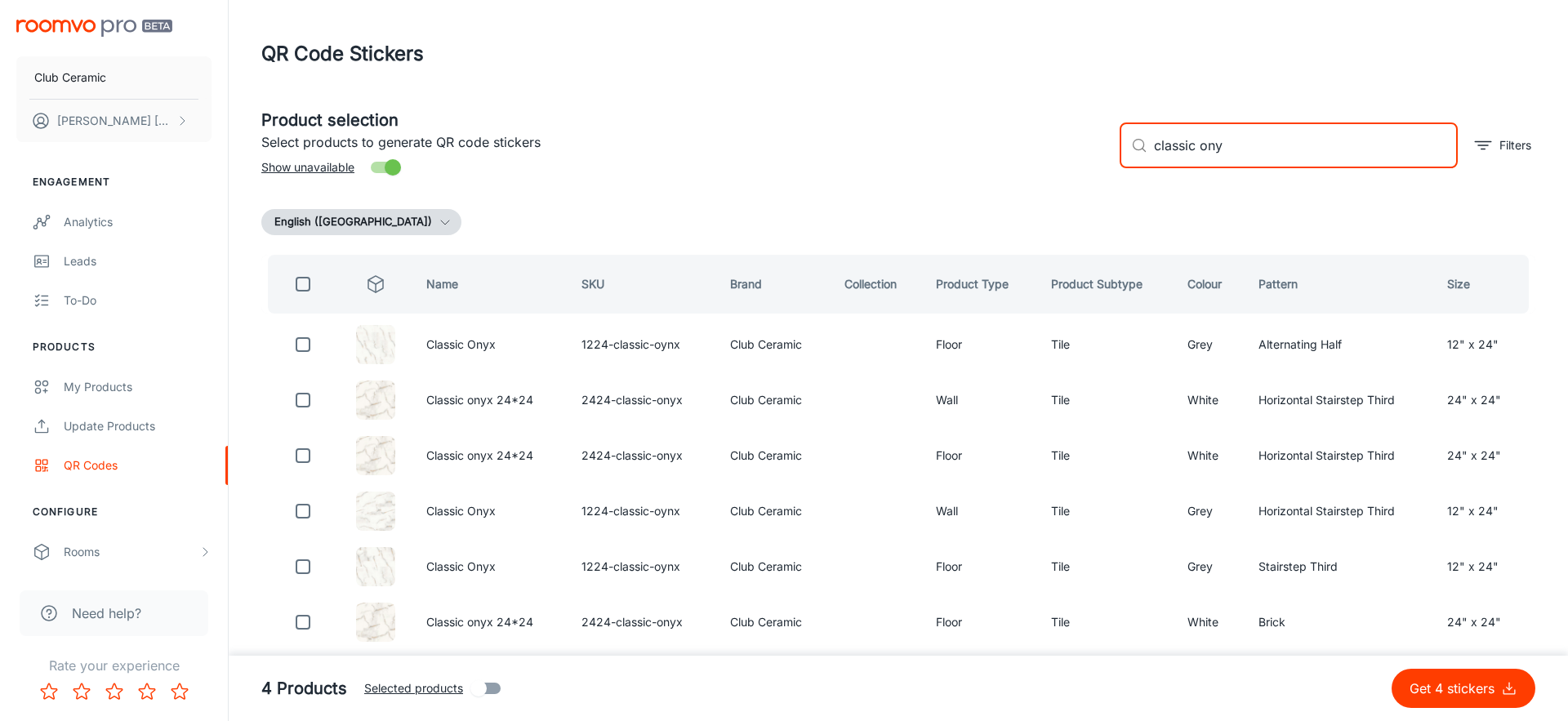
drag, startPoint x: 1247, startPoint y: 152, endPoint x: 1144, endPoint y: 198, distance: 112.8
click at [1144, 198] on div "Product selection Select products to generate QR code stickers Show unavailable…" at bounding box center [899, 564] width 1274 height 938
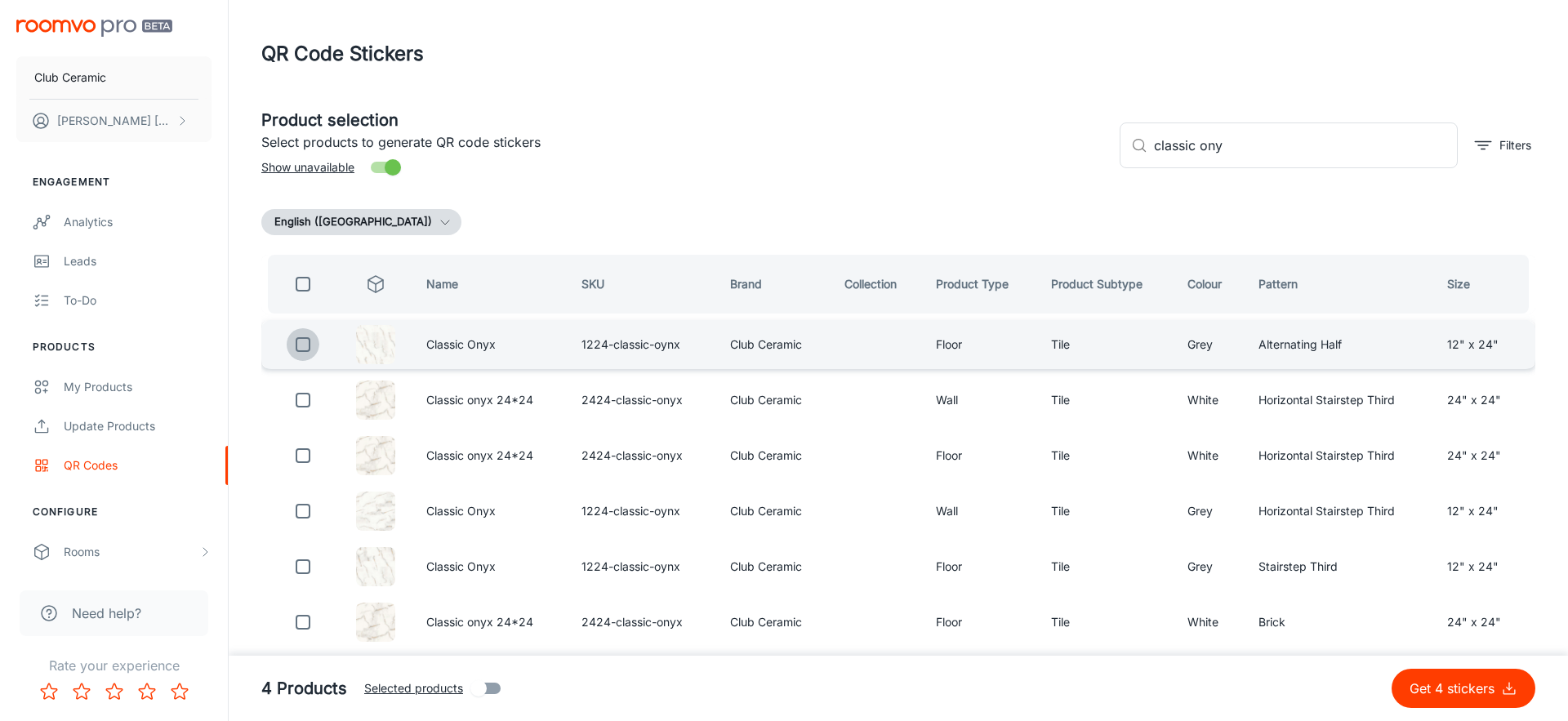
click at [294, 342] on input "checkbox" at bounding box center [303, 344] width 32 height 32
checkbox input "true"
drag, startPoint x: 1347, startPoint y: 164, endPoint x: 980, endPoint y: 150, distance: 367.3
click at [980, 150] on div "Product selection Select products to generate QR code stickers Show unavailable…" at bounding box center [892, 138] width 1287 height 88
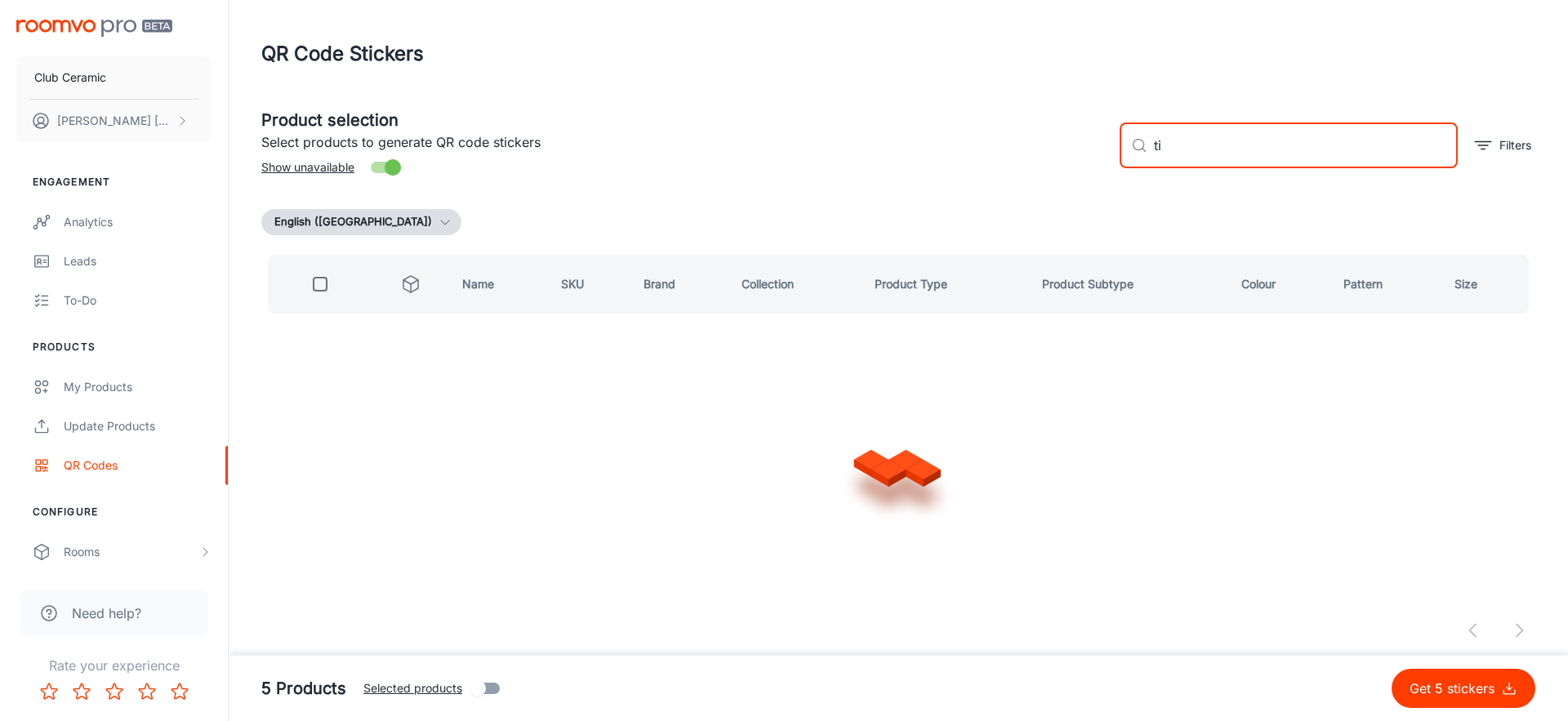
type input "t"
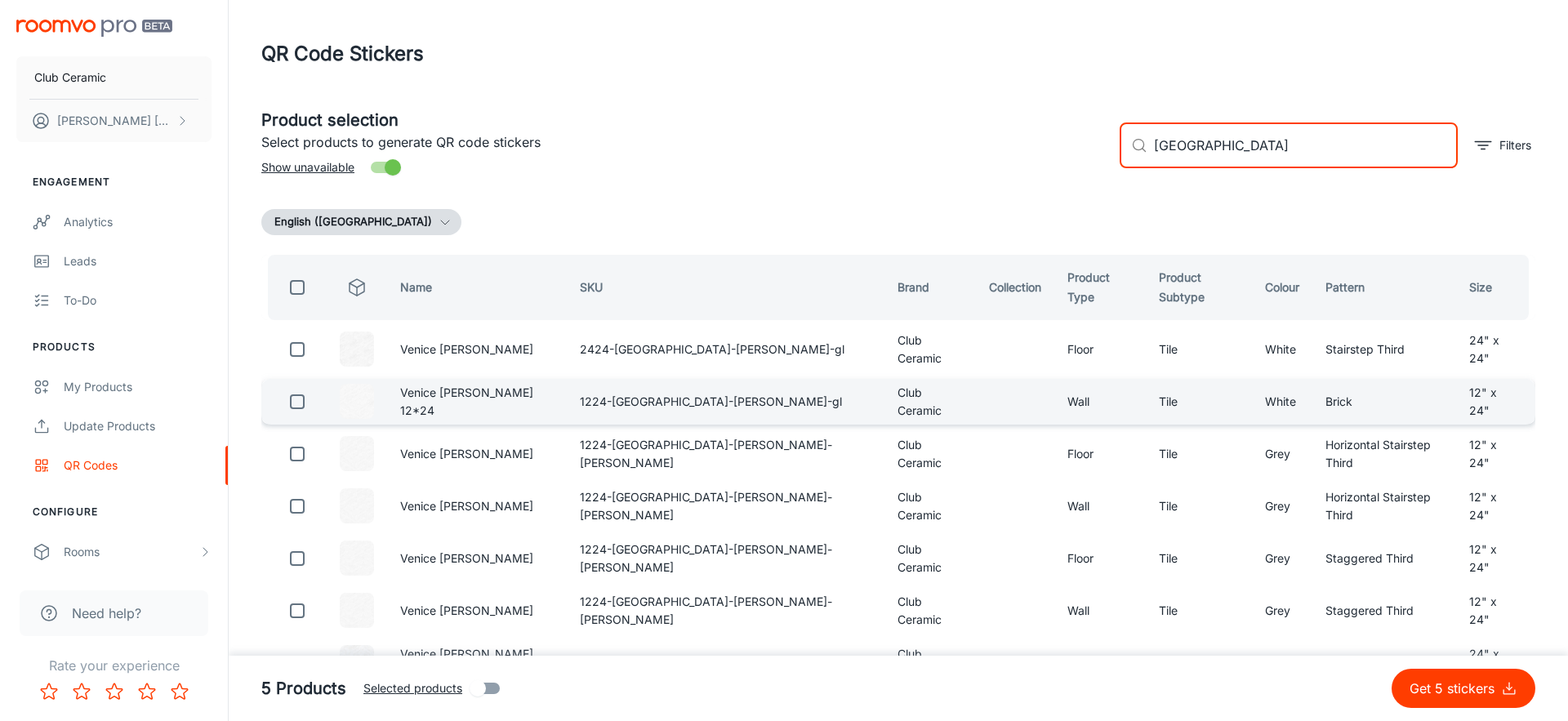
type input "[GEOGRAPHIC_DATA]"
click at [594, 381] on td "1224-[GEOGRAPHIC_DATA]-[PERSON_NAME]-gl" at bounding box center [725, 402] width 318 height 46
click at [300, 402] on input "checkbox" at bounding box center [297, 402] width 32 height 32
checkbox input "true"
drag, startPoint x: 1212, startPoint y: 148, endPoint x: 1149, endPoint y: 150, distance: 63.0
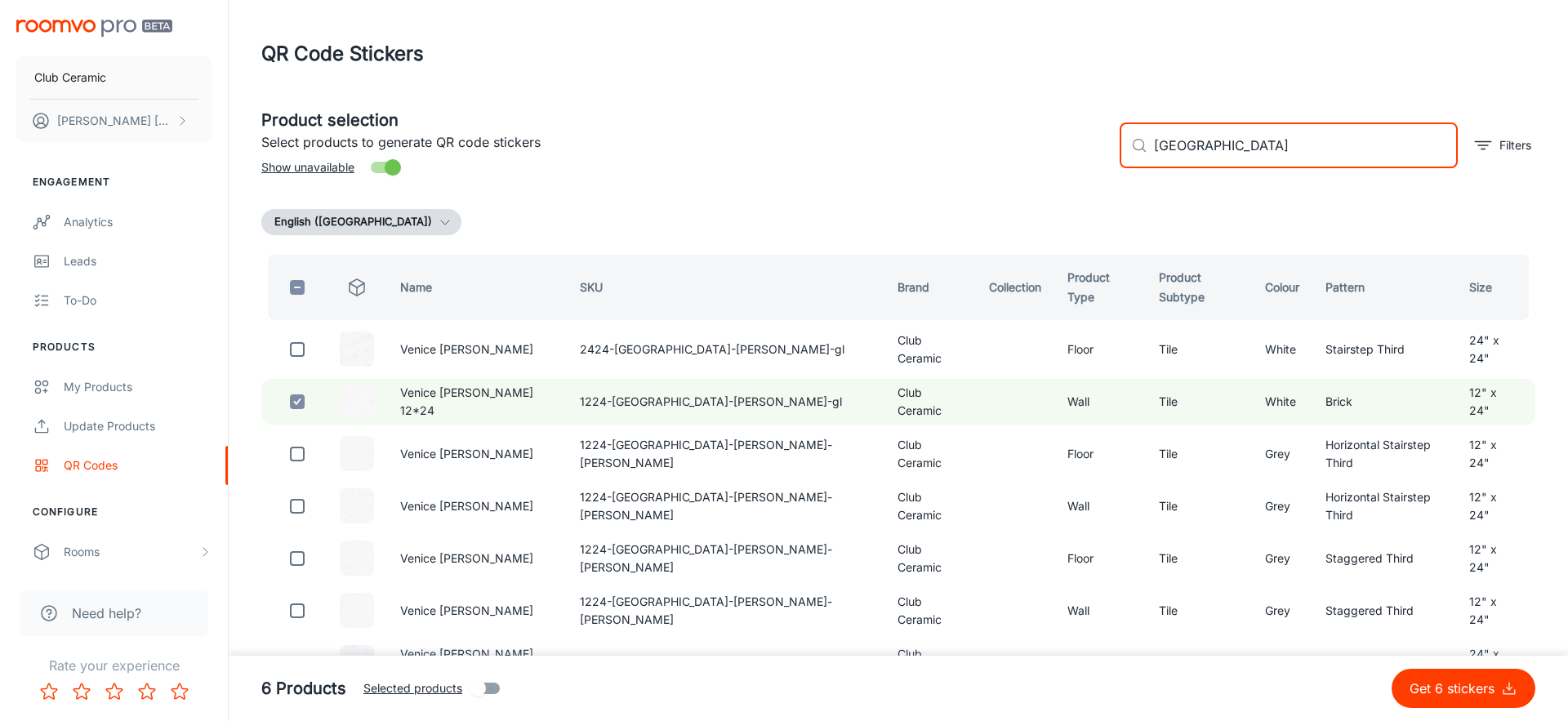
click at [1149, 150] on div "​ [GEOGRAPHIC_DATA] ​" at bounding box center [1289, 145] width 338 height 46
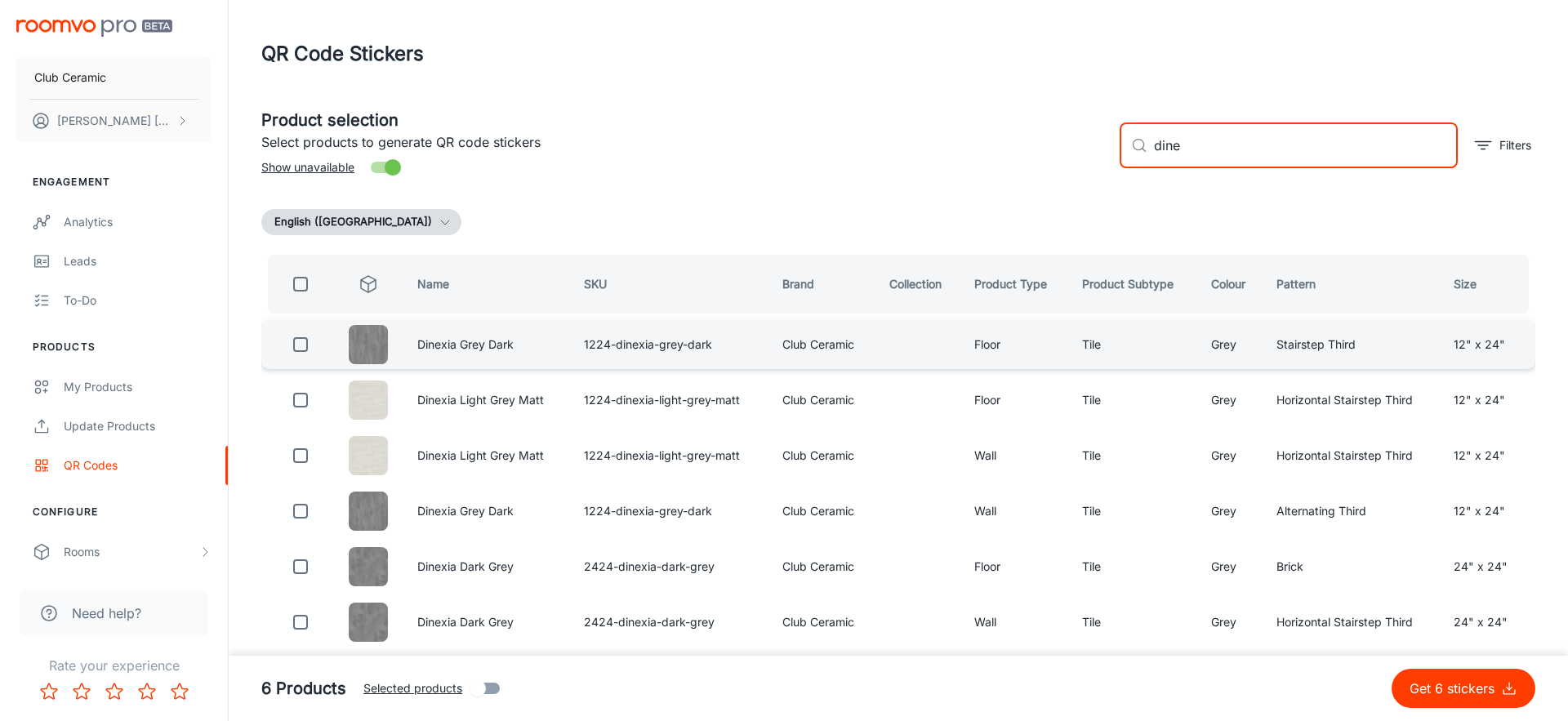
type input "dine"
click at [307, 349] on input "checkbox" at bounding box center [300, 344] width 32 height 32
checkbox input "true"
drag, startPoint x: 1133, startPoint y: 150, endPoint x: 1117, endPoint y: 147, distance: 16.3
click at [1117, 147] on div "​ dine ​ Filters" at bounding box center [1321, 138] width 429 height 88
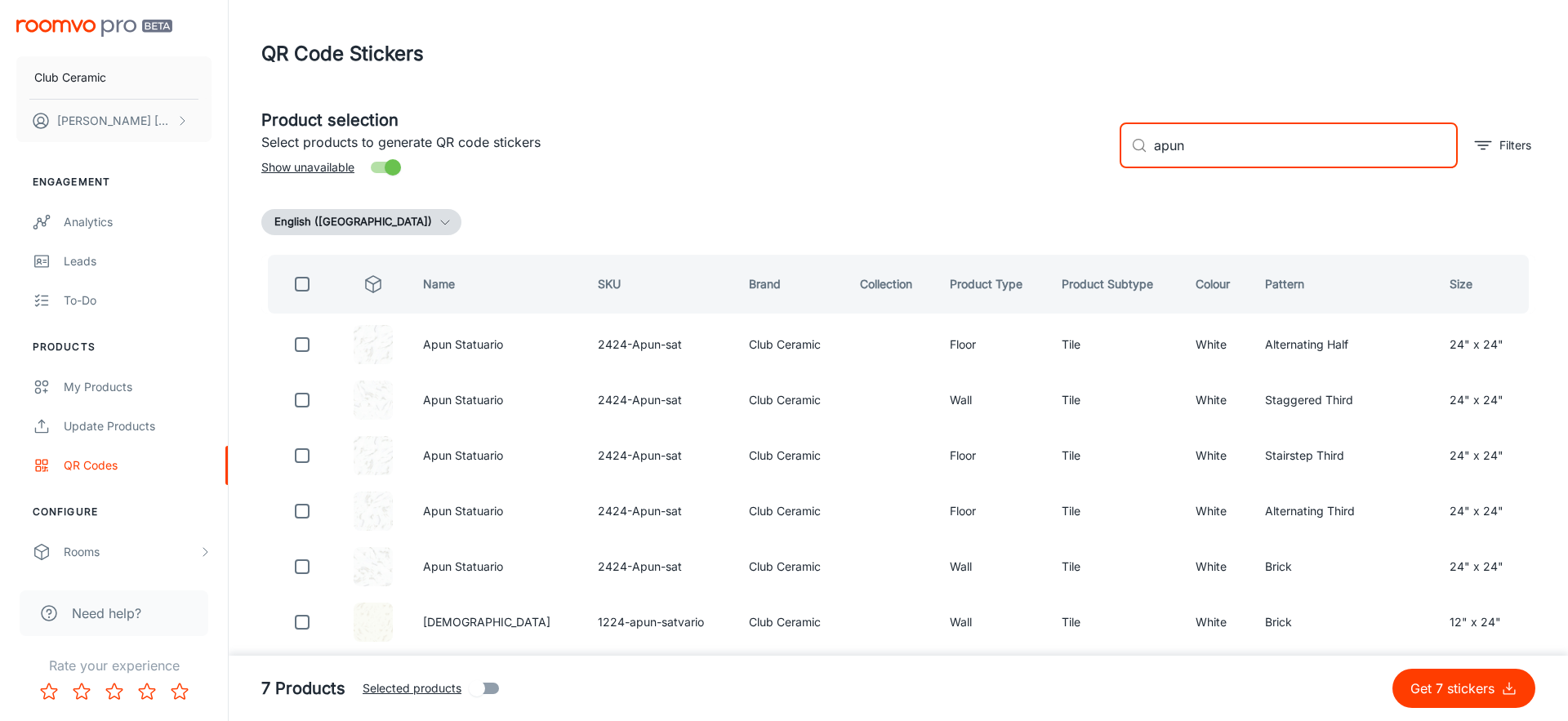
type input "apun"
click at [1465, 704] on button "Get 7 stickers" at bounding box center [1463, 688] width 143 height 39
